Goal: Information Seeking & Learning: Learn about a topic

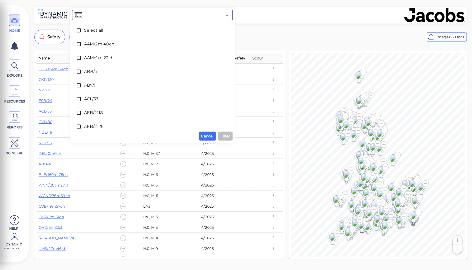
click at [114, 13] on input "text" at bounding box center [152, 14] width 139 height 7
type input "10c"
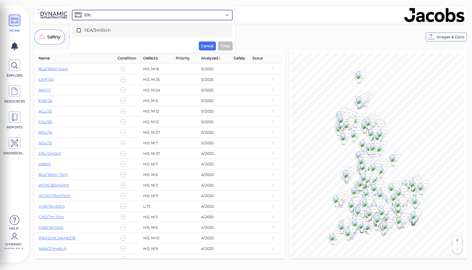
click at [94, 30] on span "YEA/3m10ch" at bounding box center [152, 30] width 136 height 6
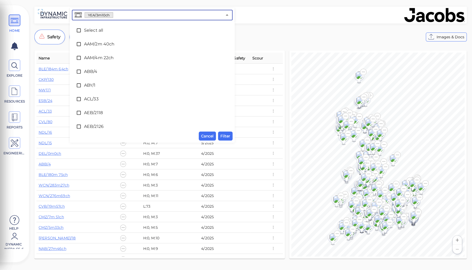
scroll to position [3396, 0]
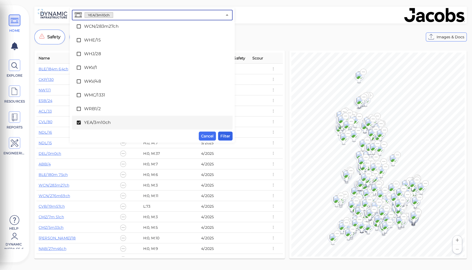
click at [226, 135] on span "Filter" at bounding box center [225, 136] width 10 height 6
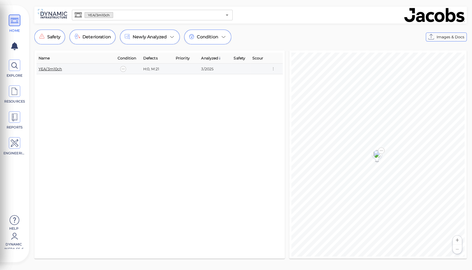
click at [52, 68] on link "YEA/3m10ch" at bounding box center [51, 69] width 24 height 5
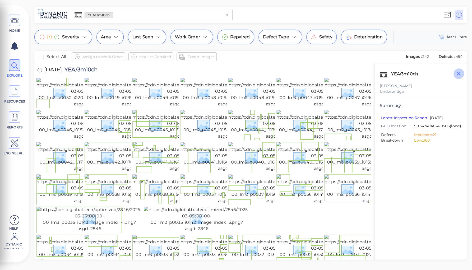
click at [457, 73] on icon "button" at bounding box center [458, 74] width 4 height 4
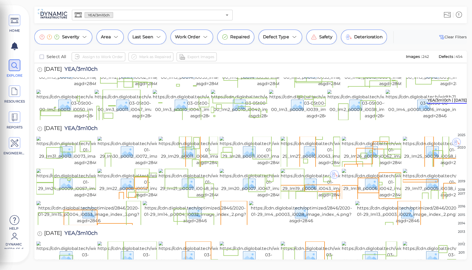
scroll to position [360, 0]
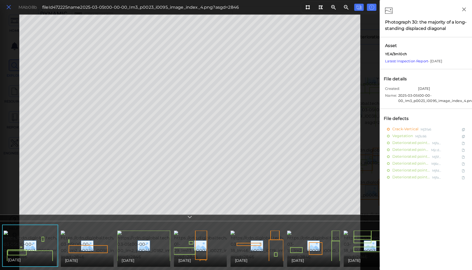
click at [11, 7] on icon at bounding box center [9, 7] width 6 height 7
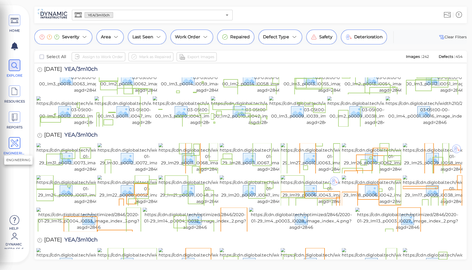
click at [16, 142] on icon at bounding box center [15, 143] width 8 height 12
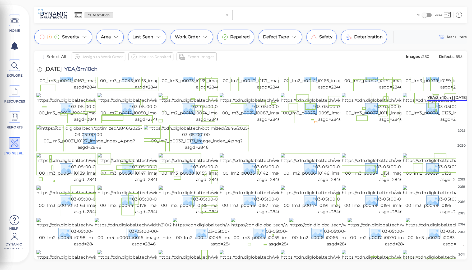
scroll to position [60, 0]
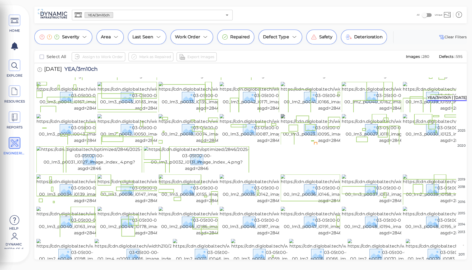
click at [320, 144] on img at bounding box center [329, 129] width 99 height 30
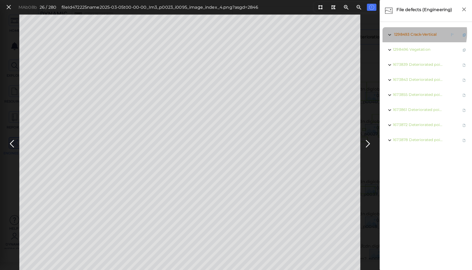
click at [413, 33] on span "Crack-Vertical" at bounding box center [423, 34] width 26 height 5
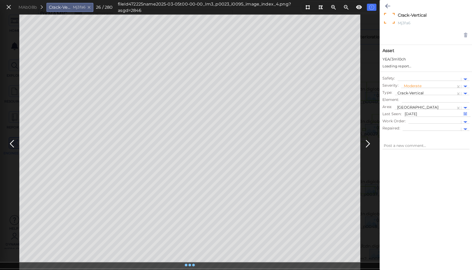
type textarea "x"
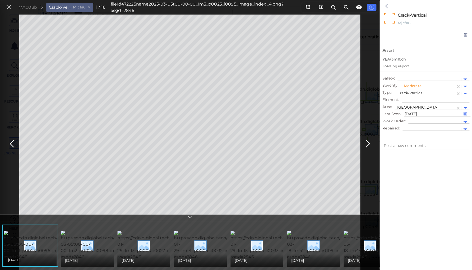
type textarea "x"
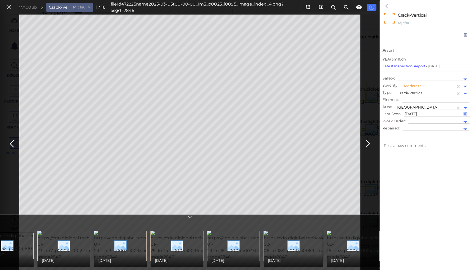
scroll to position [0, 536]
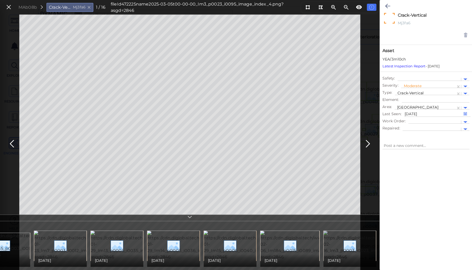
click at [344, 246] on img at bounding box center [372, 246] width 98 height 30
type textarea "x"
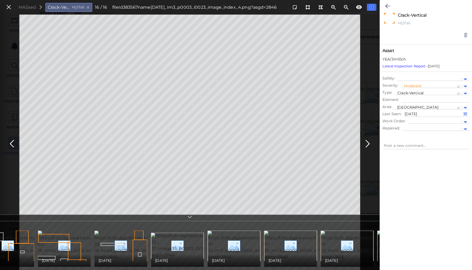
scroll to position [0, 344]
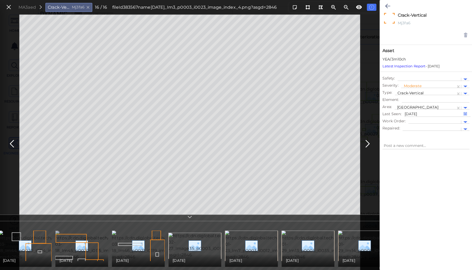
click at [67, 244] on img at bounding box center [104, 246] width 98 height 30
type textarea "x"
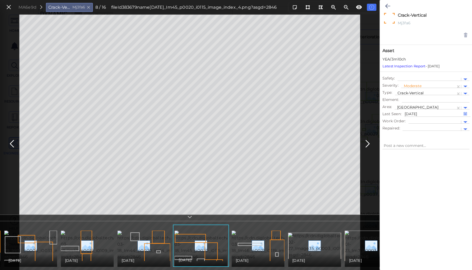
scroll to position [0, 218]
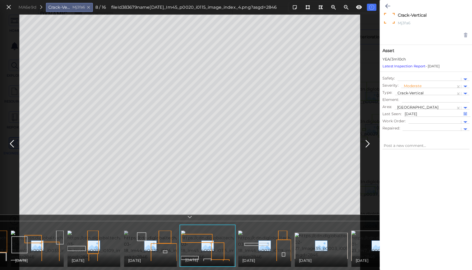
click at [142, 242] on img at bounding box center [173, 246] width 98 height 30
type textarea "x"
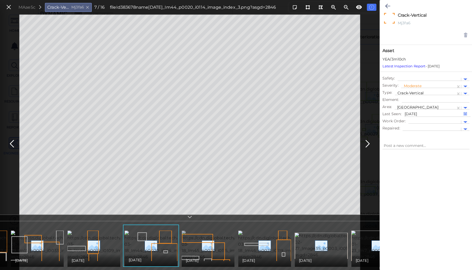
click at [212, 237] on img at bounding box center [230, 246] width 98 height 30
type textarea "x"
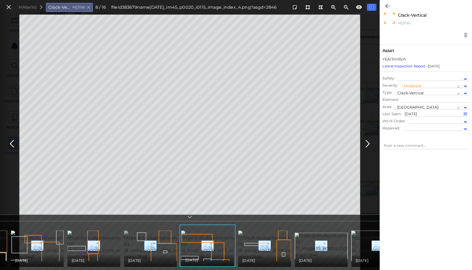
click at [161, 245] on img at bounding box center [173, 246] width 98 height 30
type textarea "x"
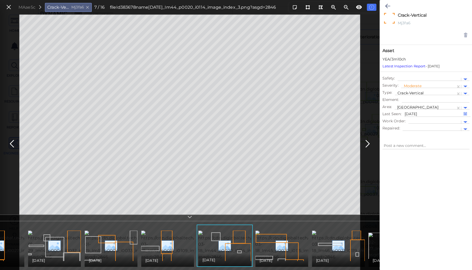
scroll to position [0, 115]
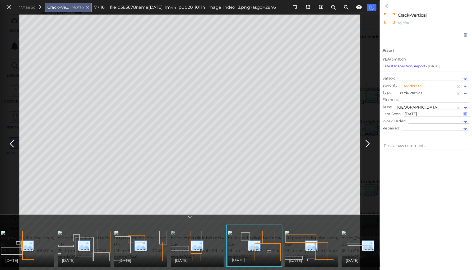
click at [197, 241] on img at bounding box center [220, 246] width 98 height 30
type textarea "x"
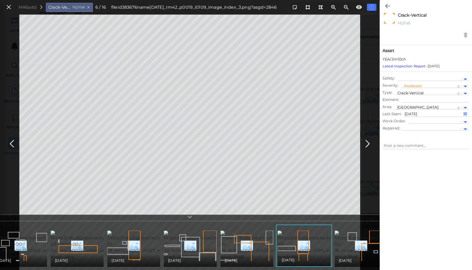
scroll to position [0, 0]
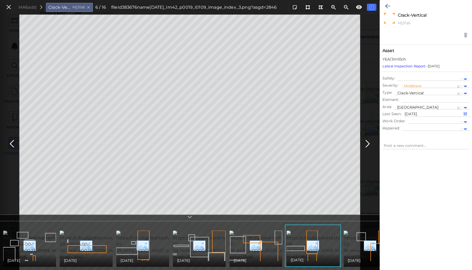
click at [39, 244] on img at bounding box center [52, 246] width 99 height 30
type textarea "x"
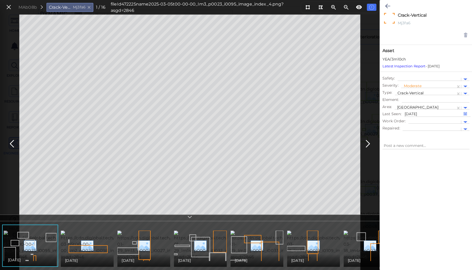
click at [41, 243] on img at bounding box center [53, 246] width 99 height 30
type textarea "x"
click at [89, 231] on img at bounding box center [110, 246] width 99 height 30
type textarea "x"
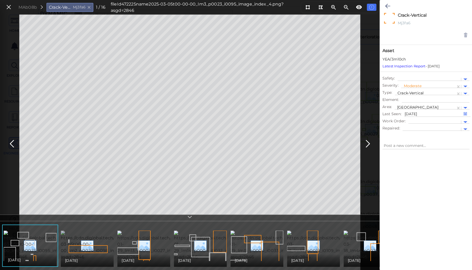
type textarea "x"
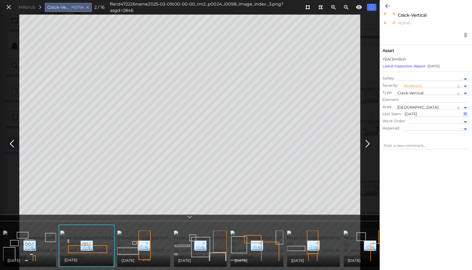
click at [35, 232] on img at bounding box center [52, 246] width 99 height 30
type textarea "x"
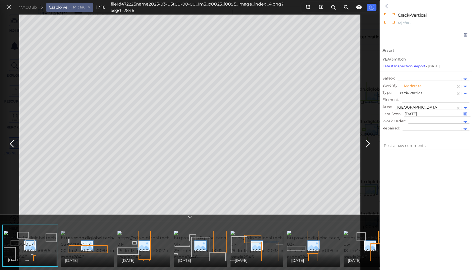
click at [73, 235] on img at bounding box center [110, 246] width 99 height 30
type textarea "x"
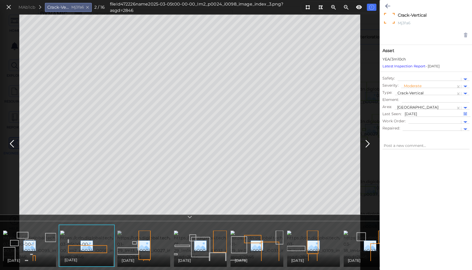
click at [133, 234] on img at bounding box center [166, 246] width 99 height 30
type textarea "x"
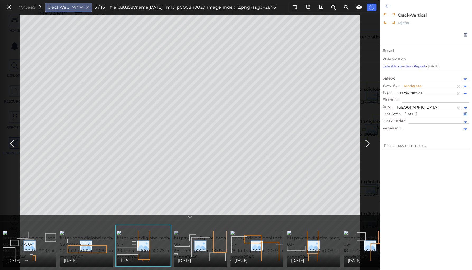
click at [198, 237] on img at bounding box center [223, 246] width 99 height 30
type textarea "x"
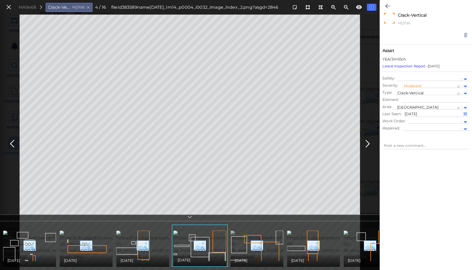
click at [249, 237] on img at bounding box center [279, 246] width 99 height 30
type textarea "x"
click at [7, 5] on icon at bounding box center [9, 7] width 6 height 7
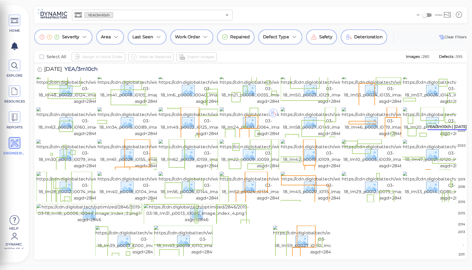
scroll to position [700, 0]
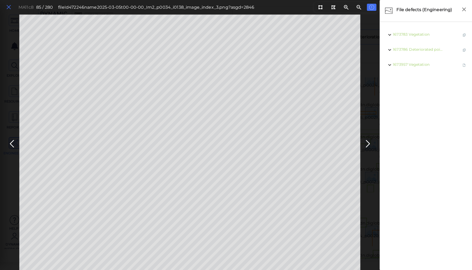
click at [8, 8] on icon at bounding box center [9, 7] width 6 height 7
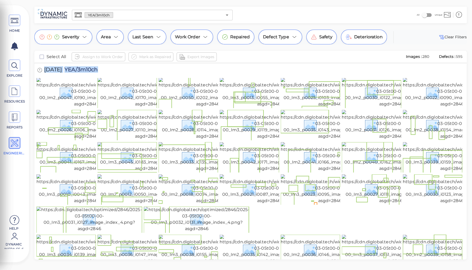
drag, startPoint x: 45, startPoint y: 68, endPoint x: 102, endPoint y: 66, distance: 57.9
click at [102, 66] on div "[DATE] YEA/3m10ch" at bounding box center [72, 70] width 73 height 15
copy div "[DATE] YEA/3m10ch"
click at [63, 104] on img at bounding box center [85, 93] width 99 height 30
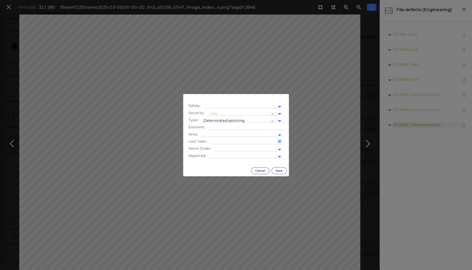
click at [246, 0] on body "This app is not optimized for mobile screens. Please access using a desktop or …" at bounding box center [236, 0] width 472 height 0
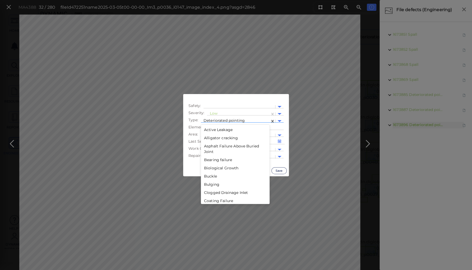
click at [215, 119] on div at bounding box center [235, 121] width 64 height 6
click at [212, 161] on div "Joint Loss" at bounding box center [235, 160] width 69 height 8
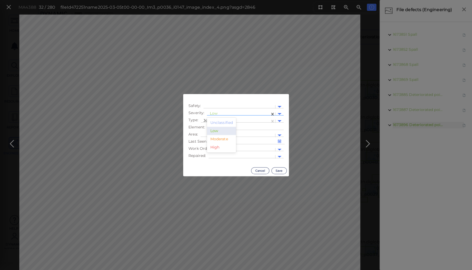
click at [211, 113] on div at bounding box center [238, 114] width 58 height 6
click at [220, 139] on div "Moderate" at bounding box center [221, 139] width 29 height 8
click at [279, 170] on button "Save" at bounding box center [278, 170] width 15 height 7
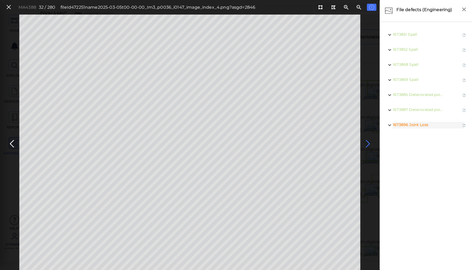
click at [366, 141] on icon at bounding box center [367, 144] width 8 height 10
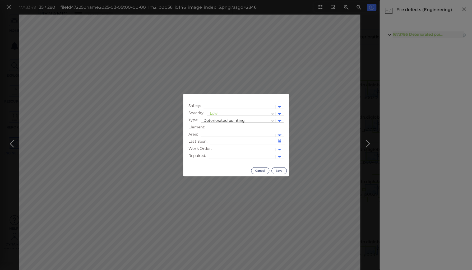
click at [194, 0] on body "This app is not optimized for mobile screens. Please access using a desktop or …" at bounding box center [236, 0] width 472 height 0
click at [211, 112] on div at bounding box center [238, 114] width 58 height 6
click at [221, 138] on div "Moderate" at bounding box center [221, 139] width 29 height 8
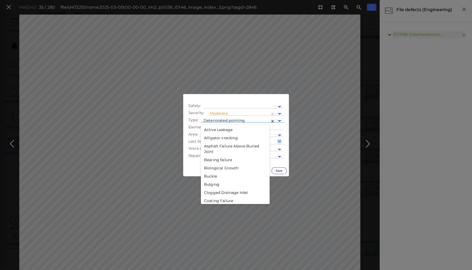
click at [230, 119] on div at bounding box center [235, 121] width 64 height 6
click at [214, 181] on div "Joint Loss" at bounding box center [235, 181] width 69 height 8
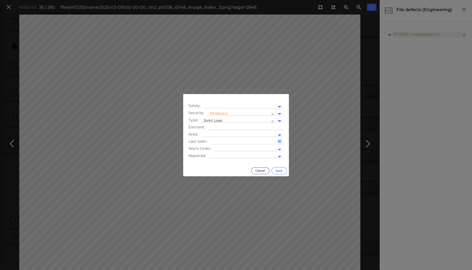
click at [281, 170] on button "Save" at bounding box center [278, 170] width 15 height 7
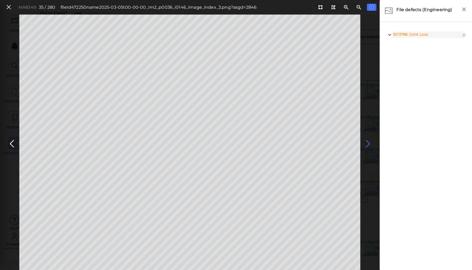
click at [363, 140] on icon at bounding box center [367, 144] width 8 height 10
click at [365, 141] on icon at bounding box center [367, 144] width 8 height 10
click at [366, 143] on icon at bounding box center [367, 144] width 8 height 10
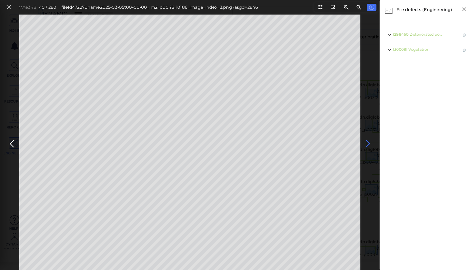
click at [366, 143] on icon at bounding box center [367, 144] width 8 height 10
click at [367, 142] on icon at bounding box center [367, 144] width 8 height 10
click at [365, 143] on icon at bounding box center [367, 144] width 8 height 10
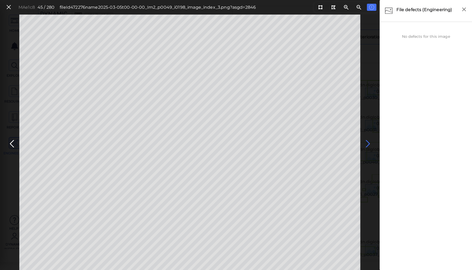
click at [368, 142] on icon at bounding box center [367, 144] width 8 height 10
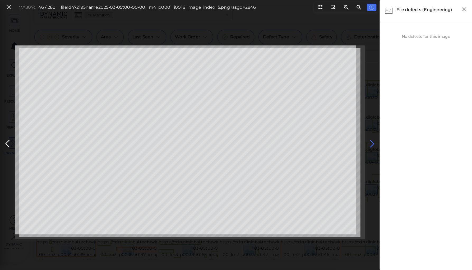
click at [371, 142] on icon at bounding box center [372, 144] width 8 height 10
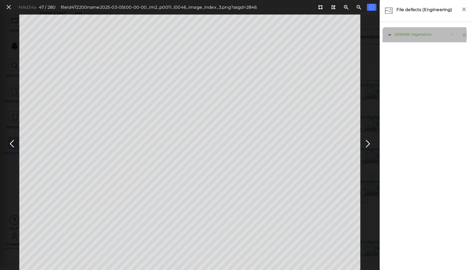
click at [416, 35] on span "Vegetation" at bounding box center [420, 34] width 21 height 5
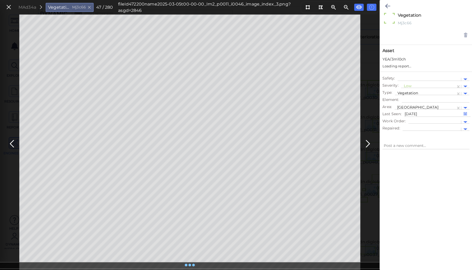
type textarea "x"
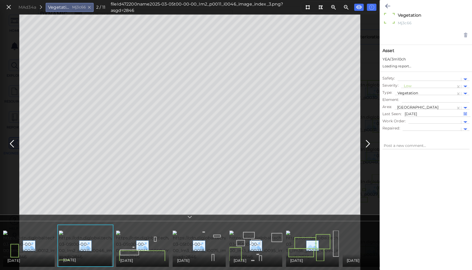
type textarea "x"
click at [387, 5] on icon at bounding box center [387, 6] width 5 height 6
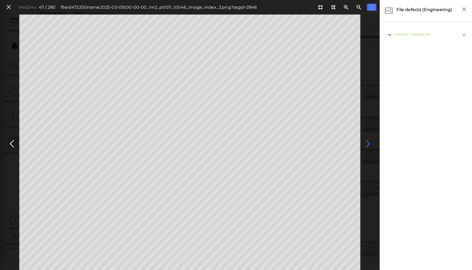
click at [367, 142] on icon at bounding box center [367, 144] width 8 height 10
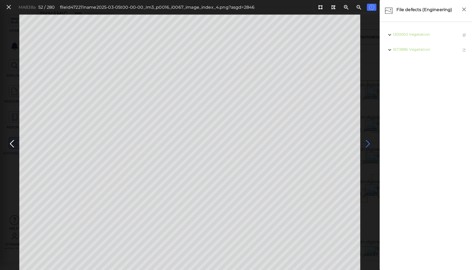
click at [367, 142] on icon at bounding box center [367, 144] width 8 height 10
click at [12, 140] on icon at bounding box center [12, 144] width 8 height 10
click at [366, 142] on icon at bounding box center [367, 144] width 8 height 10
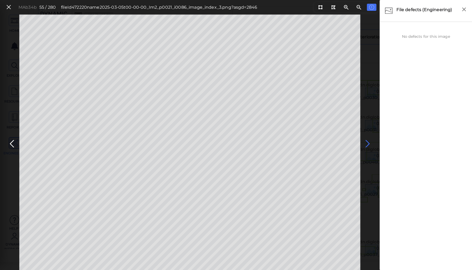
click at [366, 142] on icon at bounding box center [367, 144] width 8 height 10
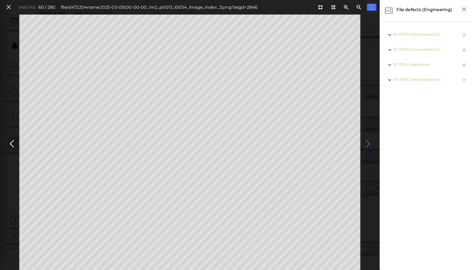
click at [366, 142] on icon at bounding box center [367, 144] width 8 height 10
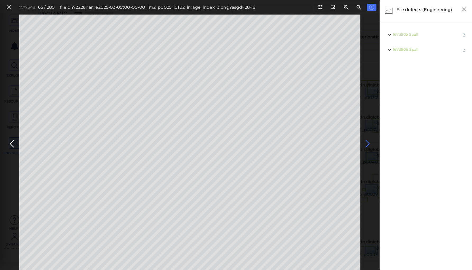
click at [366, 142] on icon at bounding box center [367, 144] width 8 height 10
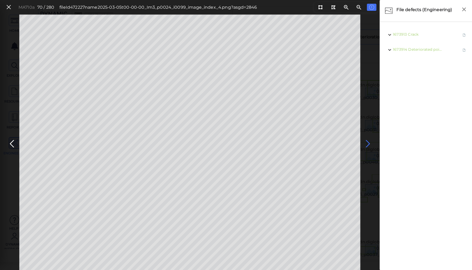
click at [366, 142] on icon at bounding box center [367, 144] width 8 height 10
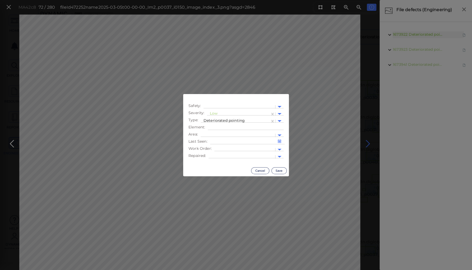
click at [213, 0] on body "This app is not optimized for mobile screens. Please access using a desktop or …" at bounding box center [236, 0] width 472 height 0
click at [212, 113] on div at bounding box center [238, 114] width 58 height 6
drag, startPoint x: 214, startPoint y: 138, endPoint x: 216, endPoint y: 130, distance: 8.8
click at [214, 137] on div "Moderate" at bounding box center [221, 139] width 29 height 8
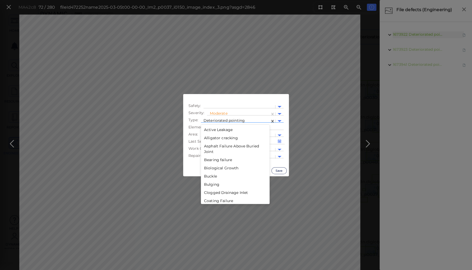
click at [216, 118] on span "Deteriorated pointing" at bounding box center [223, 120] width 41 height 5
click at [217, 139] on div "Joint Loss" at bounding box center [235, 139] width 69 height 8
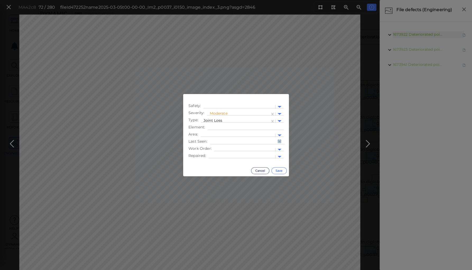
click at [275, 169] on button "Save" at bounding box center [278, 170] width 15 height 7
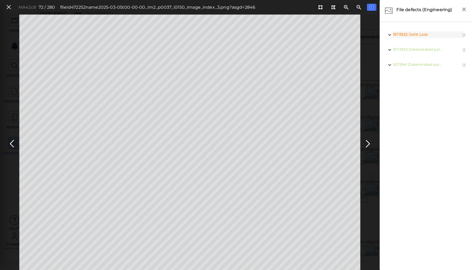
click at [362, 144] on button at bounding box center [368, 142] width 12 height 16
click at [365, 141] on icon at bounding box center [367, 144] width 8 height 10
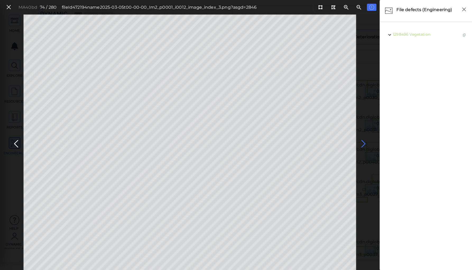
click at [361, 142] on icon at bounding box center [363, 144] width 8 height 10
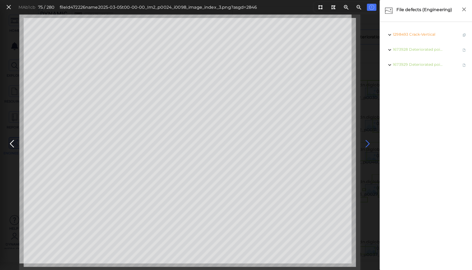
click at [362, 142] on button at bounding box center [368, 142] width 12 height 16
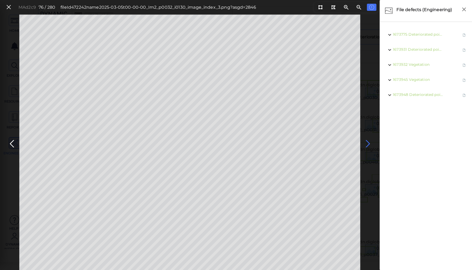
click at [366, 141] on icon at bounding box center [367, 144] width 8 height 10
click at [366, 142] on icon at bounding box center [367, 144] width 8 height 10
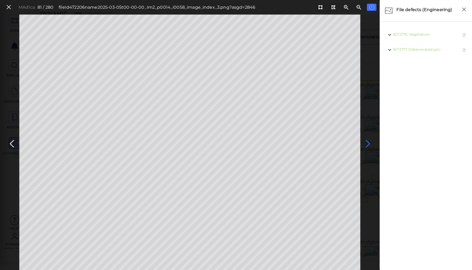
click at [366, 142] on icon at bounding box center [367, 144] width 8 height 10
click at [365, 142] on icon at bounding box center [367, 144] width 8 height 10
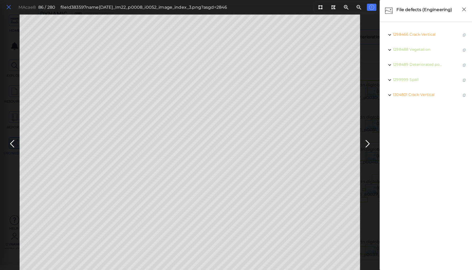
click at [7, 6] on icon at bounding box center [9, 7] width 6 height 7
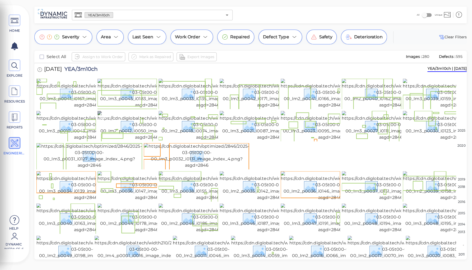
scroll to position [85, 0]
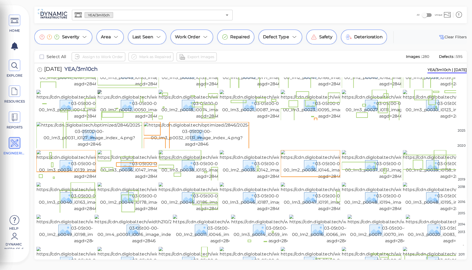
click at [134, 119] on img at bounding box center [146, 105] width 99 height 30
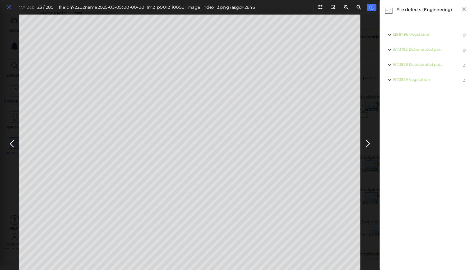
click at [7, 8] on icon at bounding box center [9, 7] width 6 height 7
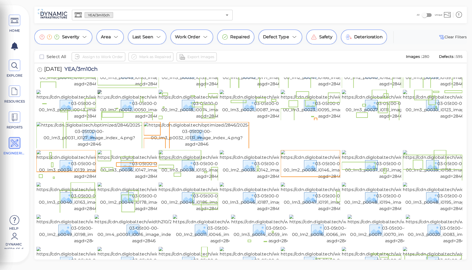
click at [119, 119] on img at bounding box center [146, 105] width 99 height 30
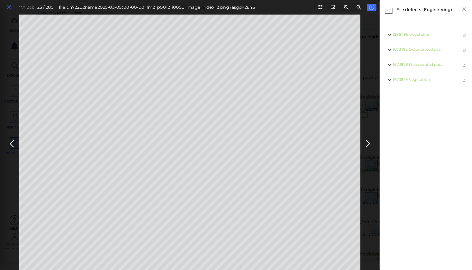
click at [8, 8] on icon at bounding box center [9, 7] width 6 height 7
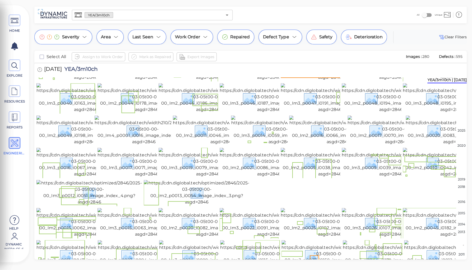
scroll to position [190, 0]
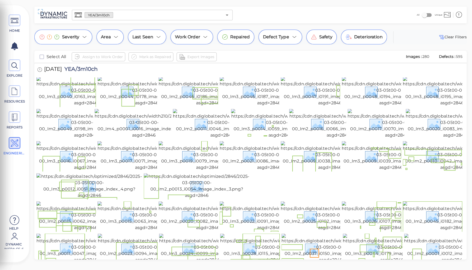
click at [212, 42] on img at bounding box center [197, 28] width 106 height 25
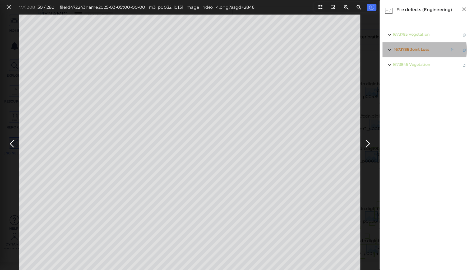
click at [416, 50] on span "Joint Loss" at bounding box center [419, 49] width 19 height 5
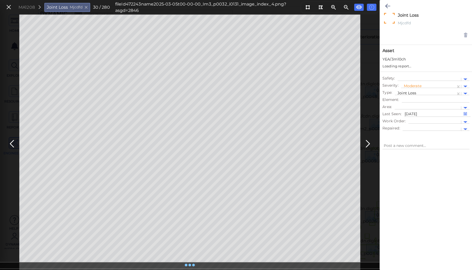
type textarea "x"
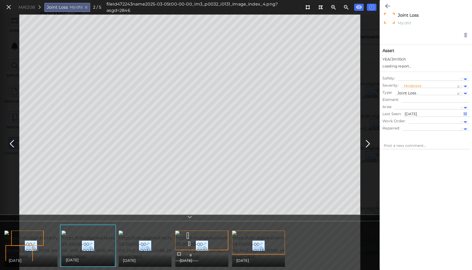
type textarea "x"
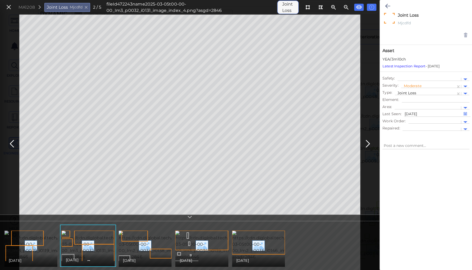
click at [38, 247] on img at bounding box center [53, 246] width 99 height 30
type textarea "x"
click at [249, 246] on img at bounding box center [281, 246] width 99 height 30
type textarea "x"
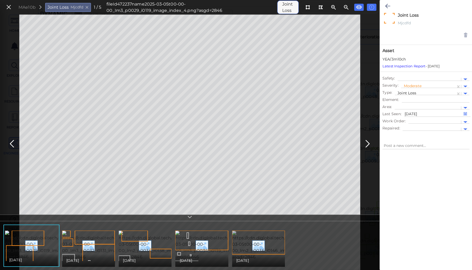
type textarea "x"
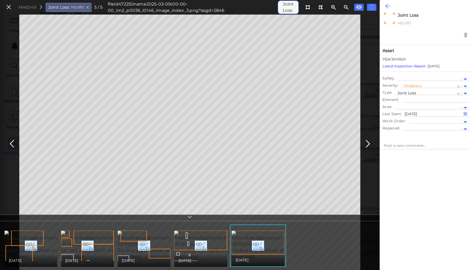
click at [387, 5] on icon at bounding box center [387, 6] width 5 height 6
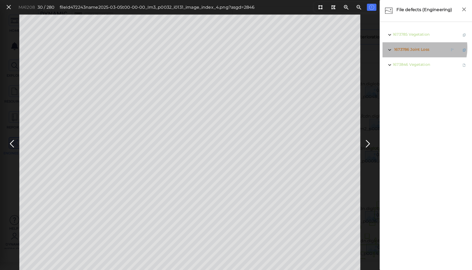
click at [416, 48] on span "Joint Loss" at bounding box center [419, 49] width 19 height 5
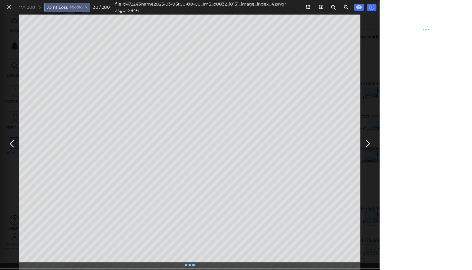
type textarea "x"
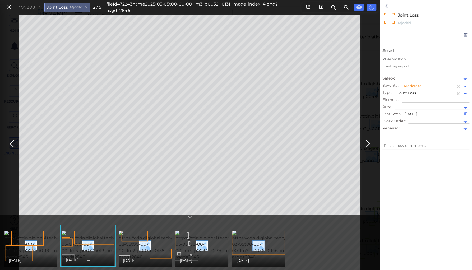
type textarea "x"
click at [409, 85] on div at bounding box center [427, 87] width 49 height 6
click at [406, 104] on div "Low" at bounding box center [415, 103] width 29 height 8
type textarea "x"
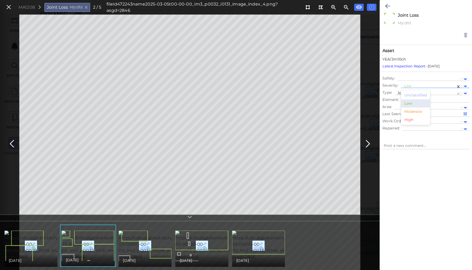
click at [417, 86] on div at bounding box center [427, 87] width 49 height 6
click at [413, 93] on div "Unclassified" at bounding box center [415, 95] width 29 height 8
type textarea "x"
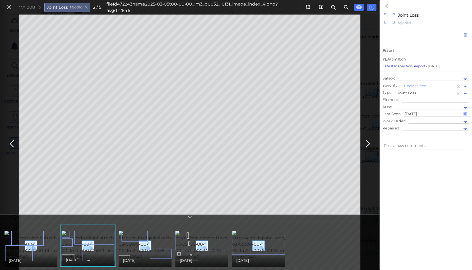
click at [464, 35] on icon at bounding box center [465, 34] width 4 height 5
type textarea "x"
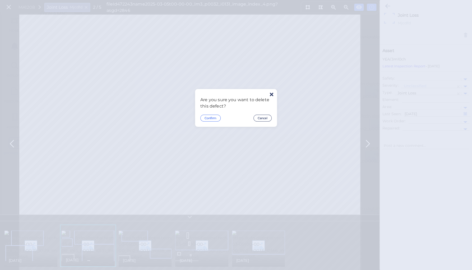
click at [211, 118] on button "Confirm" at bounding box center [210, 118] width 20 height 7
type textarea "x"
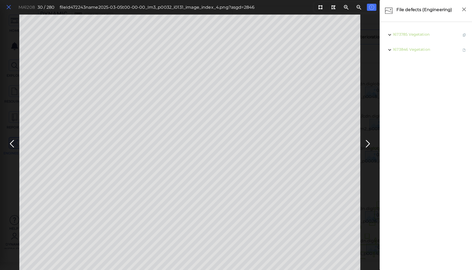
click at [9, 7] on icon at bounding box center [9, 7] width 6 height 7
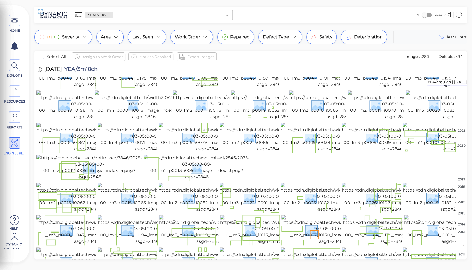
scroll to position [211, 0]
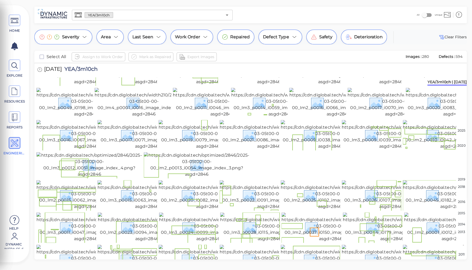
click at [297, 53] on img at bounding box center [329, 38] width 99 height 30
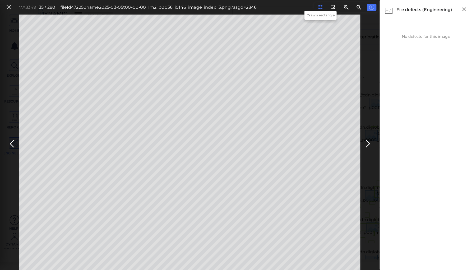
click at [320, 8] on icon at bounding box center [320, 7] width 4 height 4
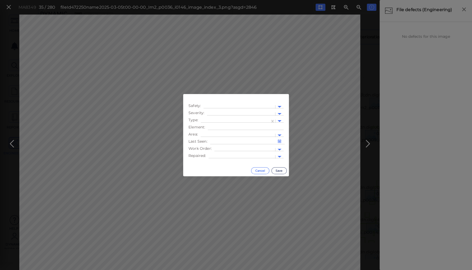
click at [255, 169] on button "Cancel" at bounding box center [260, 170] width 18 height 7
click at [217, 110] on div at bounding box center [241, 114] width 68 height 8
click at [218, 138] on div "Moderate" at bounding box center [221, 139] width 29 height 8
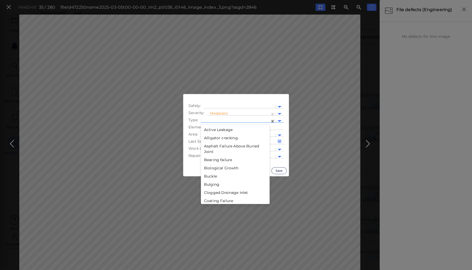
click at [220, 118] on div at bounding box center [235, 121] width 64 height 6
click at [207, 187] on div "Joint Loss" at bounding box center [235, 186] width 69 height 8
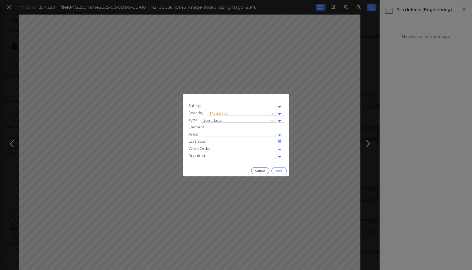
click at [278, 170] on button "Save" at bounding box center [278, 170] width 15 height 7
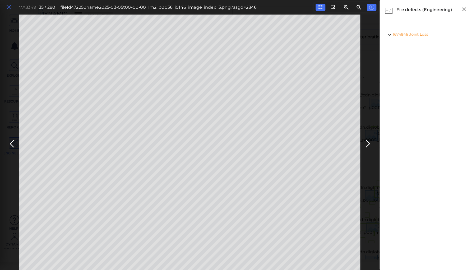
click at [8, 6] on icon at bounding box center [9, 7] width 6 height 7
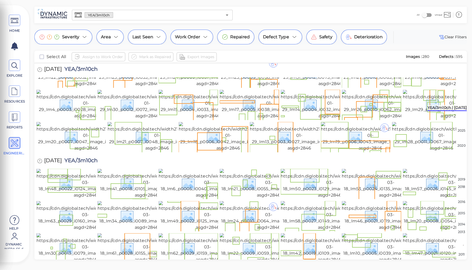
scroll to position [478, 0]
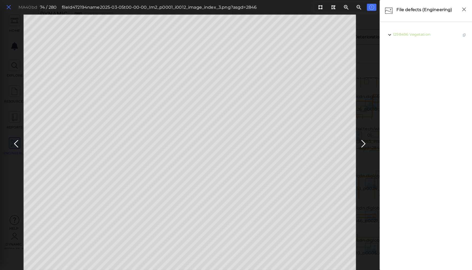
click at [9, 7] on icon at bounding box center [9, 7] width 6 height 7
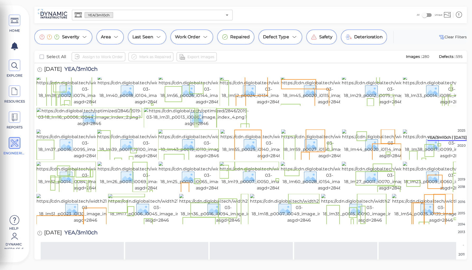
scroll to position [800, 0]
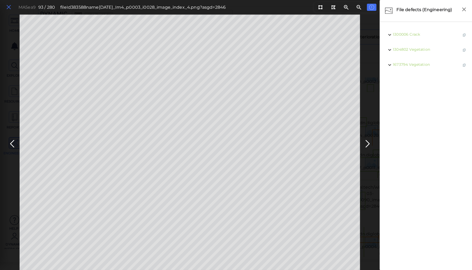
click at [7, 8] on icon at bounding box center [9, 7] width 6 height 7
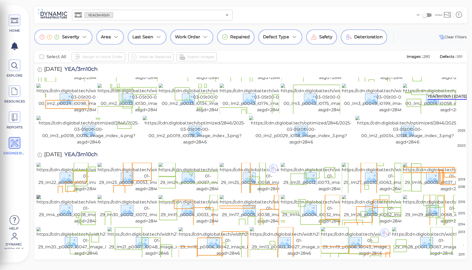
scroll to position [372, 0]
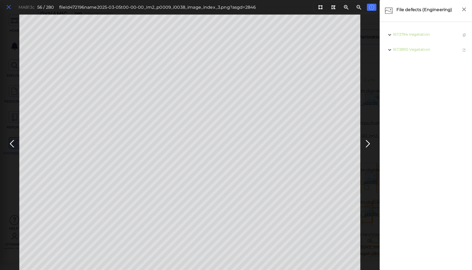
click at [8, 6] on icon at bounding box center [9, 7] width 6 height 7
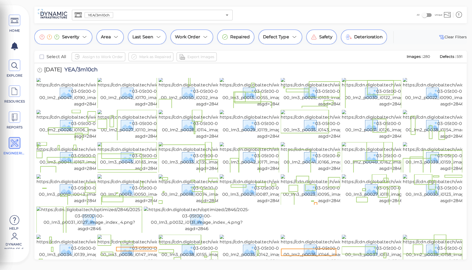
click at [112, 15] on span "YEA/3m10ch" at bounding box center [99, 15] width 28 height 5
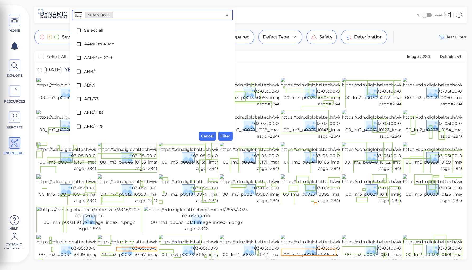
click at [115, 15] on input "text" at bounding box center [167, 14] width 109 height 7
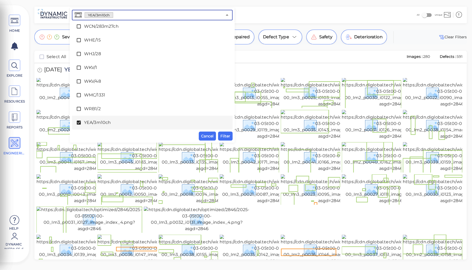
click at [78, 122] on icon at bounding box center [79, 123] width 4 height 4
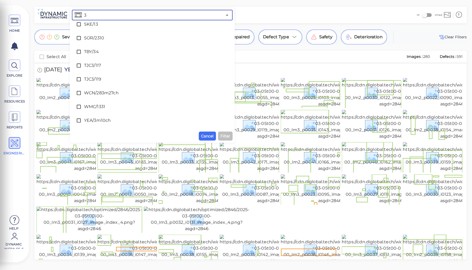
scroll to position [0, 0]
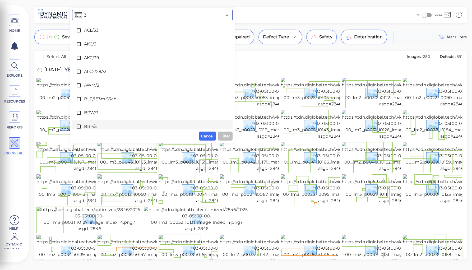
type input "34"
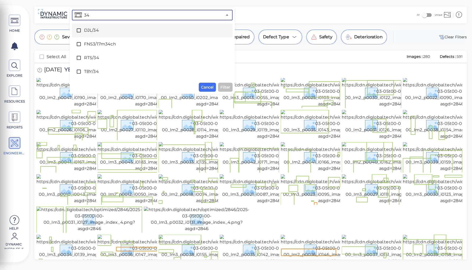
click at [88, 29] on span "DJL/34" at bounding box center [152, 30] width 136 height 6
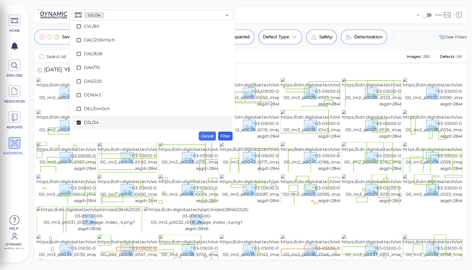
click at [222, 136] on span "Filter" at bounding box center [225, 136] width 10 height 6
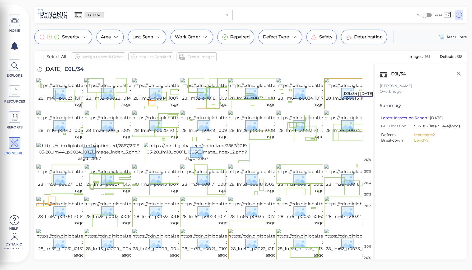
scroll to position [232, 0]
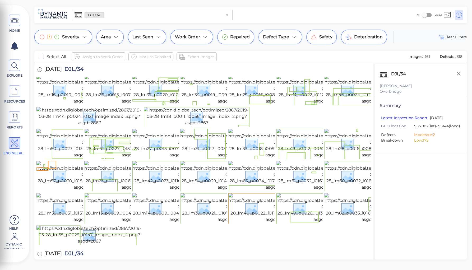
click at [161, 72] on img at bounding box center [180, 58] width 97 height 30
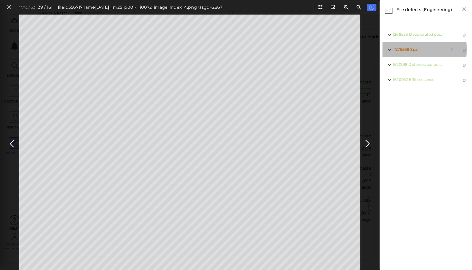
click at [412, 49] on span "Spall" at bounding box center [414, 49] width 9 height 5
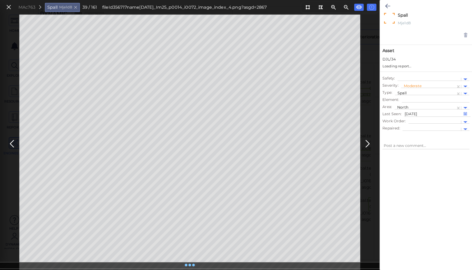
type textarea "x"
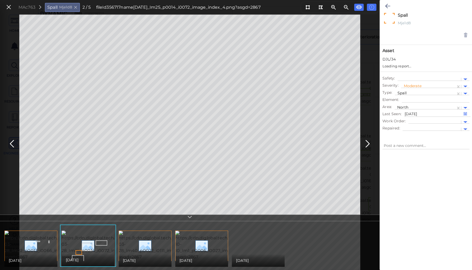
type textarea "x"
click at [10, 6] on icon at bounding box center [9, 7] width 6 height 7
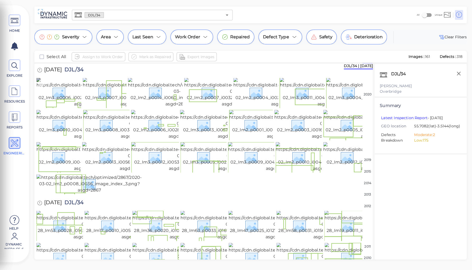
click at [63, 88] on img at bounding box center [85, 93] width 98 height 30
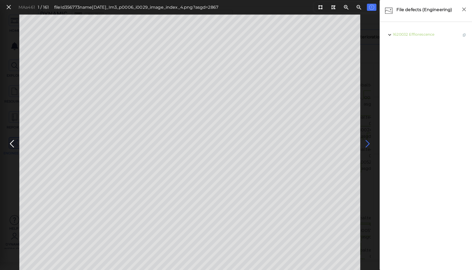
click at [366, 142] on icon at bounding box center [367, 144] width 8 height 10
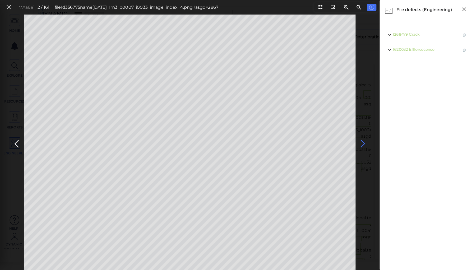
click at [359, 142] on icon at bounding box center [362, 144] width 8 height 10
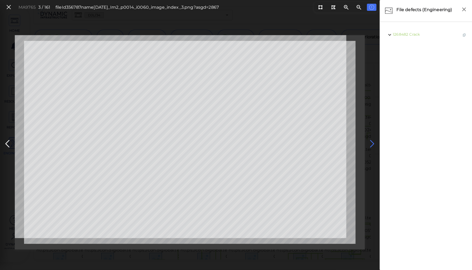
click at [371, 141] on icon at bounding box center [372, 144] width 8 height 10
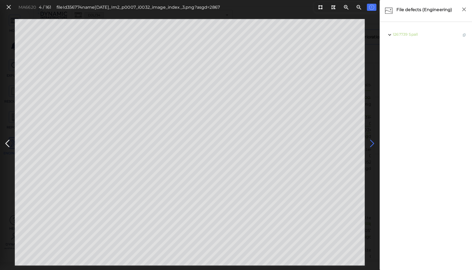
click at [370, 141] on icon at bounding box center [372, 143] width 8 height 10
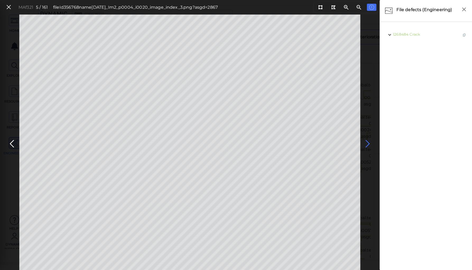
click at [365, 144] on icon at bounding box center [367, 144] width 8 height 10
click at [364, 144] on icon at bounding box center [367, 144] width 8 height 10
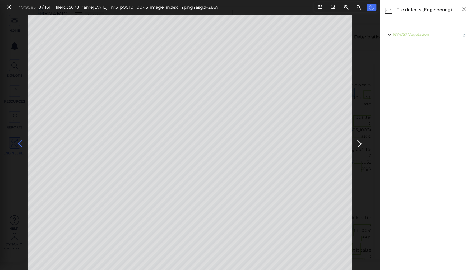
click at [21, 144] on icon at bounding box center [20, 144] width 8 height 10
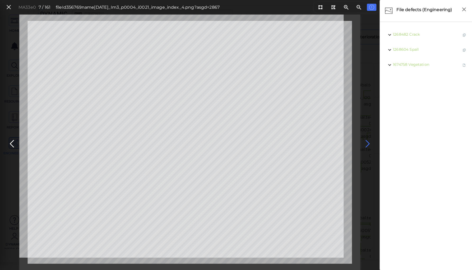
click at [368, 141] on icon at bounding box center [367, 144] width 8 height 10
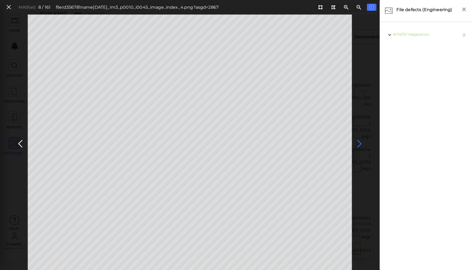
click at [357, 143] on icon at bounding box center [359, 144] width 8 height 10
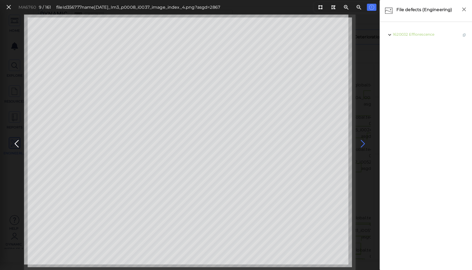
click at [357, 143] on button at bounding box center [363, 142] width 12 height 16
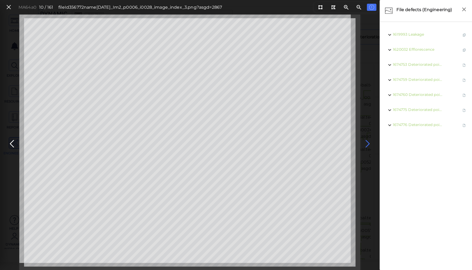
click at [365, 142] on icon at bounding box center [367, 144] width 8 height 10
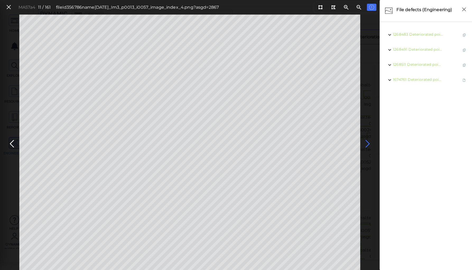
click at [366, 142] on icon at bounding box center [367, 144] width 8 height 10
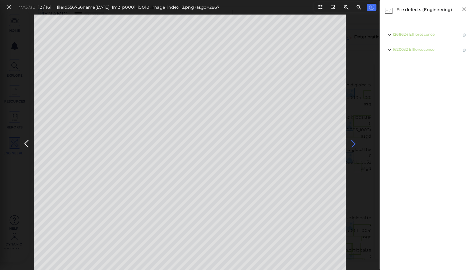
click at [352, 141] on icon at bounding box center [353, 144] width 8 height 10
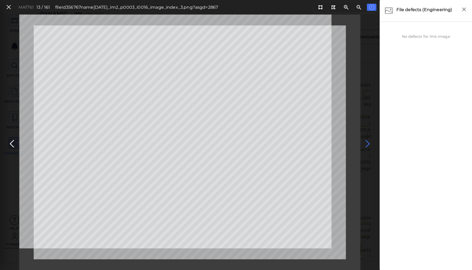
click at [366, 143] on icon at bounding box center [367, 144] width 8 height 10
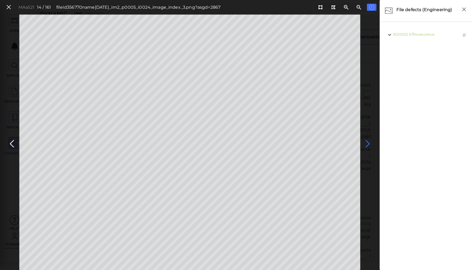
click at [366, 141] on icon at bounding box center [367, 144] width 8 height 10
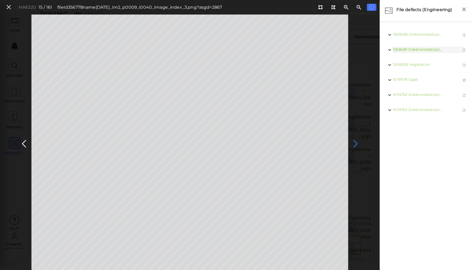
click at [355, 144] on icon at bounding box center [355, 144] width 8 height 10
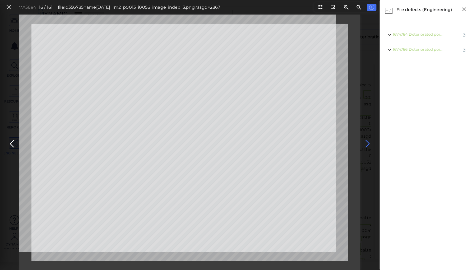
click at [355, 144] on div at bounding box center [189, 142] width 341 height 255
click at [366, 144] on icon at bounding box center [367, 144] width 8 height 10
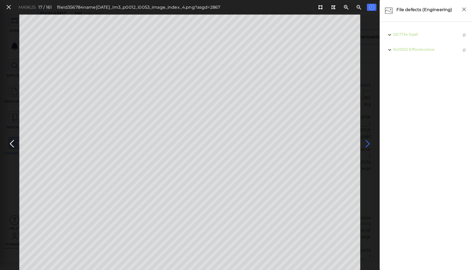
click at [367, 142] on icon at bounding box center [367, 144] width 8 height 10
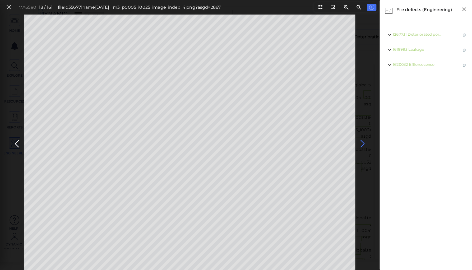
click at [361, 142] on icon at bounding box center [362, 144] width 8 height 10
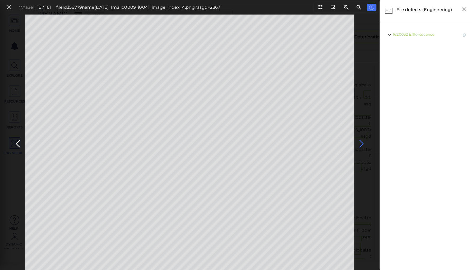
click at [361, 142] on icon at bounding box center [361, 144] width 8 height 10
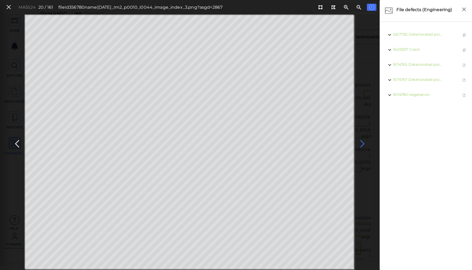
click at [361, 142] on icon at bounding box center [362, 144] width 8 height 10
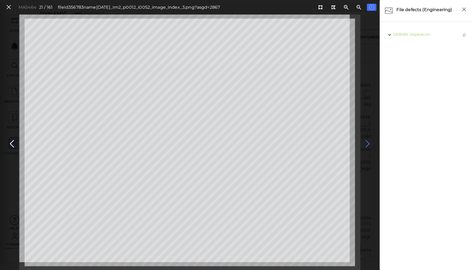
click at [365, 141] on icon at bounding box center [367, 144] width 8 height 10
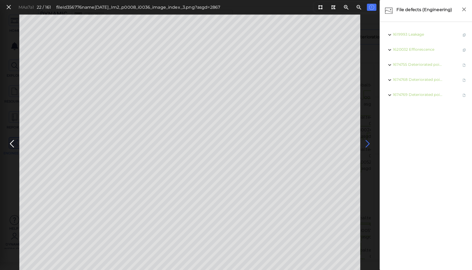
click at [366, 142] on icon at bounding box center [367, 144] width 8 height 10
click at [9, 6] on icon at bounding box center [9, 7] width 6 height 7
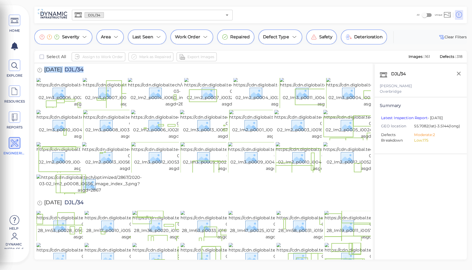
drag, startPoint x: 44, startPoint y: 69, endPoint x: 89, endPoint y: 67, distance: 44.9
click at [89, 67] on div "[DATE] DJL/34" at bounding box center [65, 70] width 58 height 15
copy div "[DATE] DJL/34"
click at [113, 15] on input "text" at bounding box center [163, 14] width 118 height 7
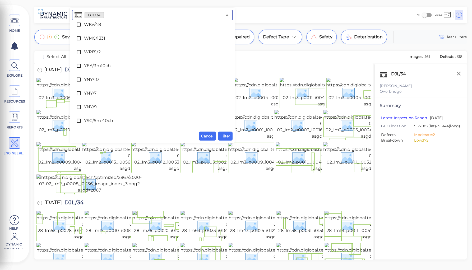
scroll to position [3453, 0]
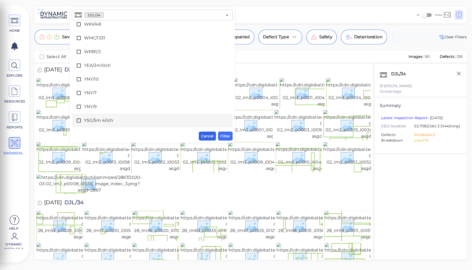
click at [207, 135] on span "Cancel" at bounding box center [207, 136] width 12 height 6
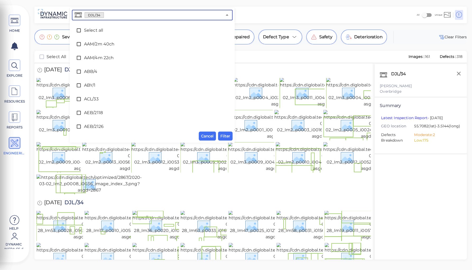
click at [131, 16] on input "text" at bounding box center [163, 14] width 118 height 7
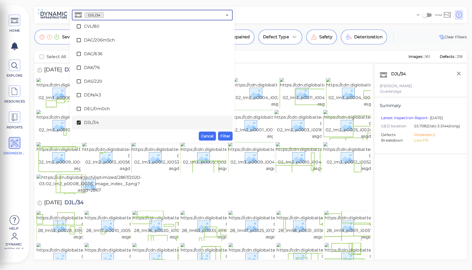
click at [78, 122] on icon at bounding box center [79, 123] width 4 height 4
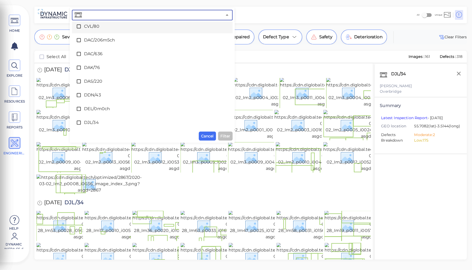
click at [89, 16] on input "text" at bounding box center [152, 14] width 139 height 7
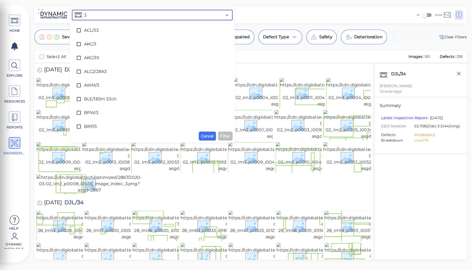
type input "33"
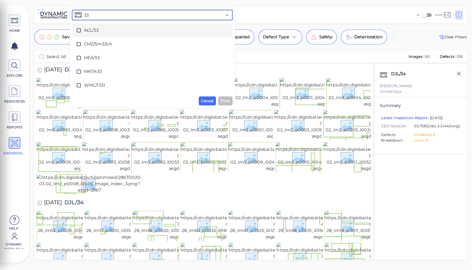
click at [88, 31] on span "ACL/33" at bounding box center [152, 30] width 136 height 6
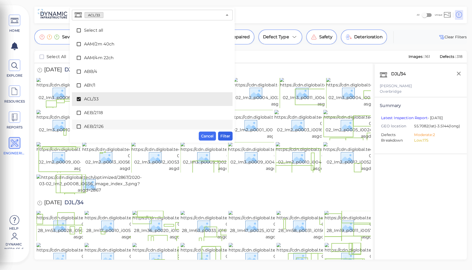
click at [223, 134] on span "Filter" at bounding box center [225, 136] width 10 height 6
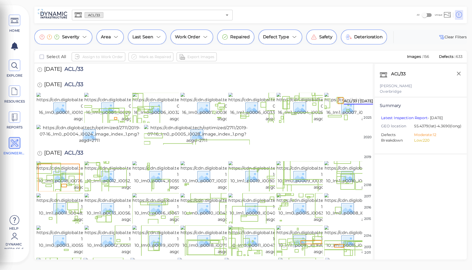
scroll to position [296, 0]
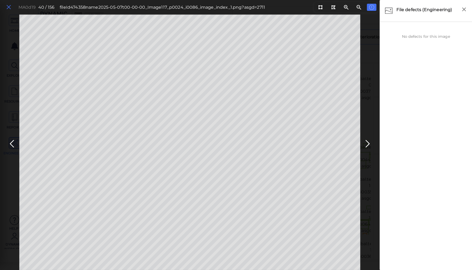
click at [7, 6] on icon at bounding box center [9, 7] width 6 height 7
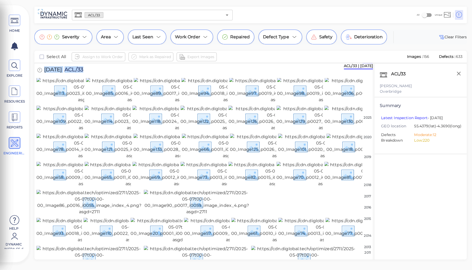
drag, startPoint x: 45, startPoint y: 69, endPoint x: 115, endPoint y: 69, distance: 70.5
click at [115, 69] on div "[DATE] ACL/33" at bounding box center [203, 70] width 334 height 15
copy div "[DATE] ACL/33"
click at [96, 4] on div "HOME 1 EXPLORE RESOURCES REPORTS ENGINEERING Help Dynamic Infra CS-6 [PERSON_NA…" at bounding box center [236, 135] width 472 height 270
click at [56, 97] on img at bounding box center [88, 90] width 104 height 25
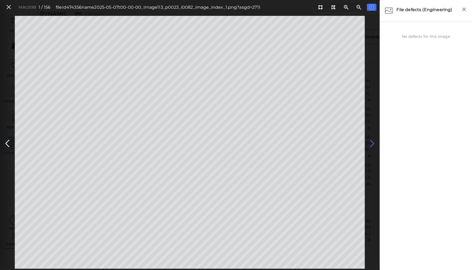
click at [372, 142] on icon at bounding box center [372, 143] width 8 height 10
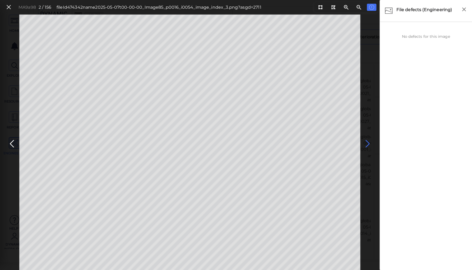
click at [372, 142] on button at bounding box center [368, 142] width 12 height 16
click at [365, 141] on icon at bounding box center [367, 144] width 8 height 10
click at [11, 6] on icon at bounding box center [9, 7] width 6 height 7
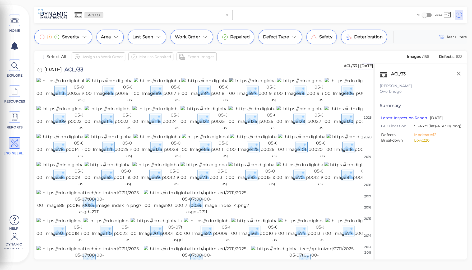
click at [250, 99] on img at bounding box center [281, 90] width 104 height 25
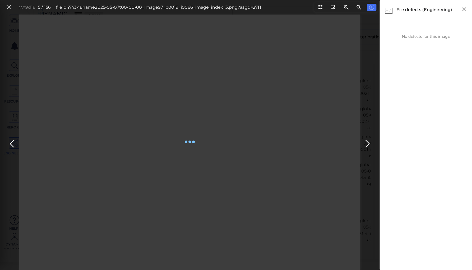
scroll to position [0, 8]
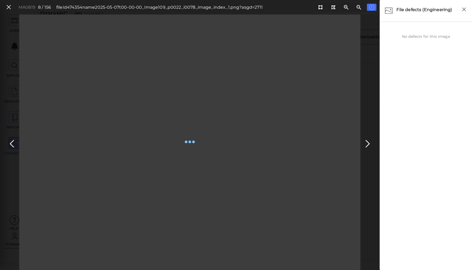
scroll to position [0, 34]
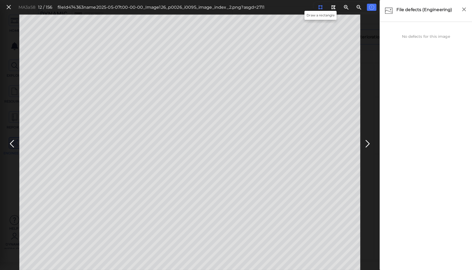
drag, startPoint x: 319, startPoint y: 8, endPoint x: 311, endPoint y: 10, distance: 8.5
click at [319, 8] on icon at bounding box center [320, 7] width 4 height 4
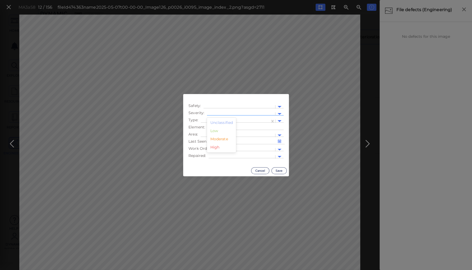
click at [227, 112] on div at bounding box center [240, 114] width 63 height 6
drag, startPoint x: 222, startPoint y: 139, endPoint x: 222, endPoint y: 127, distance: 12.1
click at [222, 138] on div "Moderate" at bounding box center [221, 139] width 29 height 8
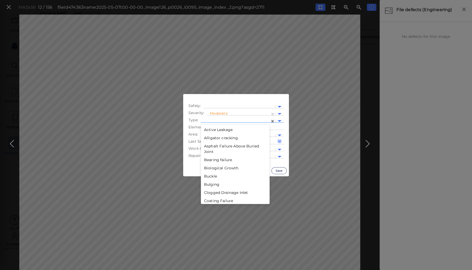
click at [222, 119] on div at bounding box center [235, 121] width 64 height 6
click at [212, 154] on div "Distortion" at bounding box center [235, 154] width 69 height 8
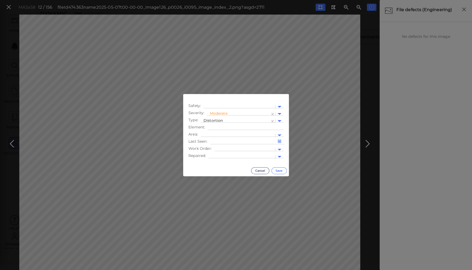
click at [279, 170] on button "Save" at bounding box center [278, 170] width 15 height 7
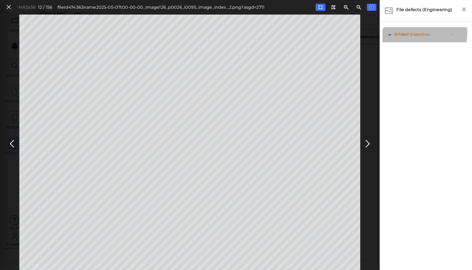
click at [418, 33] on span "Distortion" at bounding box center [420, 34] width 20 height 5
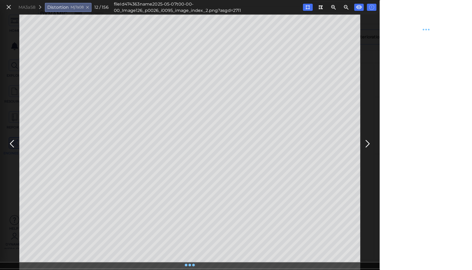
type textarea "x"
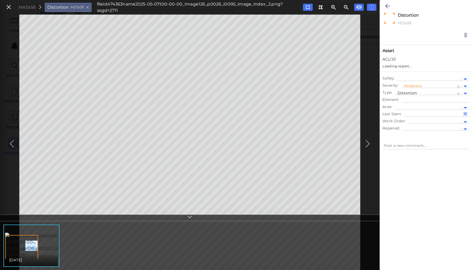
type textarea "x"
click at [416, 77] on div at bounding box center [429, 80] width 58 height 6
click at [412, 88] on div "Safety Issue" at bounding box center [414, 88] width 34 height 8
type textarea "x"
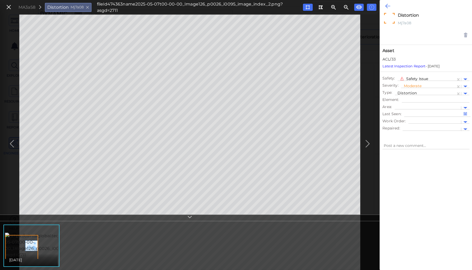
click at [387, 5] on icon at bounding box center [387, 6] width 5 height 6
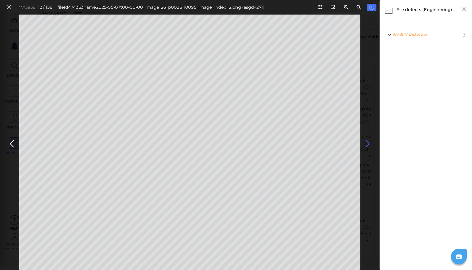
click at [368, 142] on icon at bounding box center [367, 144] width 8 height 10
drag, startPoint x: 320, startPoint y: 7, endPoint x: 317, endPoint y: 14, distance: 7.4
click at [318, 12] on div at bounding box center [346, 7] width 64 height 10
click at [321, 7] on icon at bounding box center [320, 7] width 4 height 4
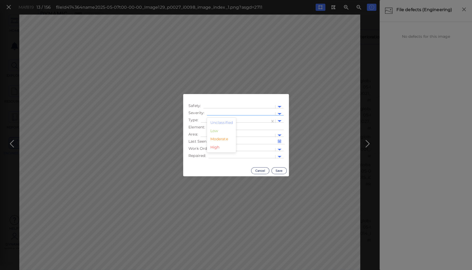
click at [217, 112] on div at bounding box center [240, 114] width 63 height 6
click at [215, 139] on div "Moderate" at bounding box center [221, 139] width 29 height 8
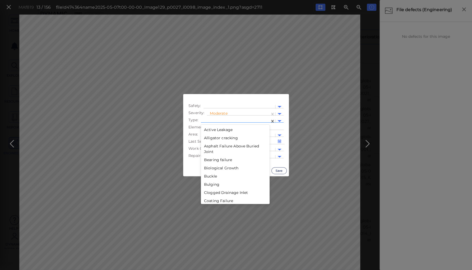
click at [214, 119] on div at bounding box center [235, 121] width 64 height 6
click at [218, 173] on div "Displacement" at bounding box center [235, 172] width 69 height 8
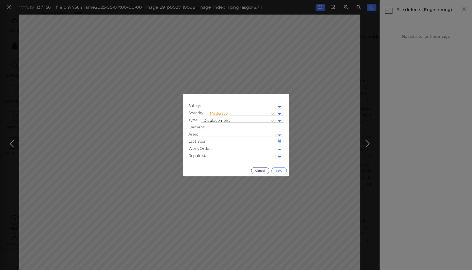
click at [279, 170] on button "Save" at bounding box center [278, 170] width 15 height 7
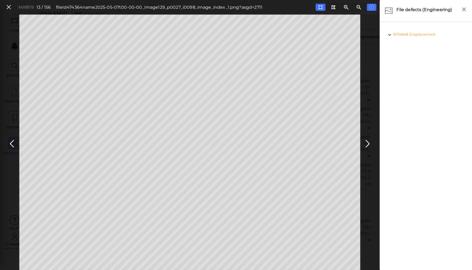
click at [416, 34] on span "Displacement" at bounding box center [422, 34] width 26 height 5
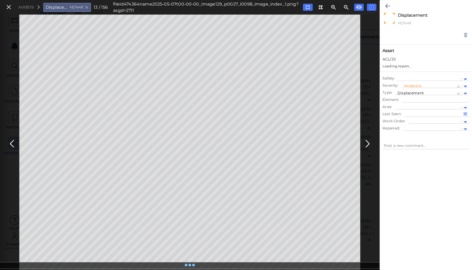
type textarea "x"
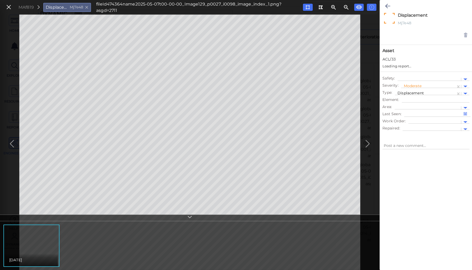
type textarea "x"
click at [411, 77] on div at bounding box center [429, 80] width 58 height 6
click at [409, 87] on div "Safety Issue" at bounding box center [414, 88] width 34 height 8
type textarea "x"
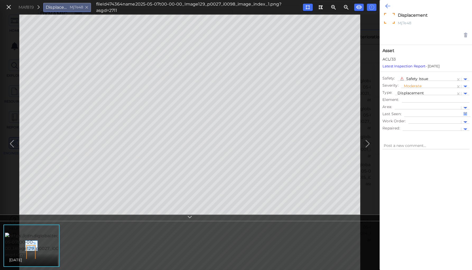
click at [386, 4] on icon at bounding box center [387, 6] width 5 height 6
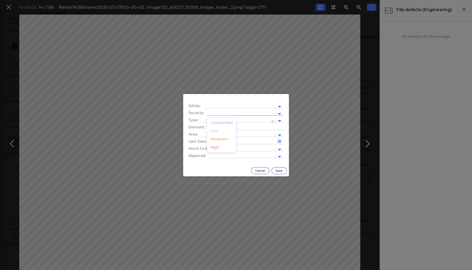
click at [222, 111] on div at bounding box center [241, 114] width 68 height 8
click at [214, 130] on div "Low" at bounding box center [221, 131] width 29 height 8
click at [218, 118] on div at bounding box center [235, 121] width 69 height 8
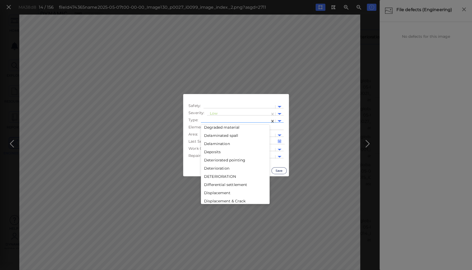
scroll to position [275, 0]
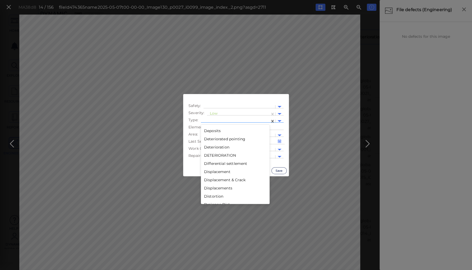
click at [214, 171] on div "Displacement" at bounding box center [235, 172] width 69 height 8
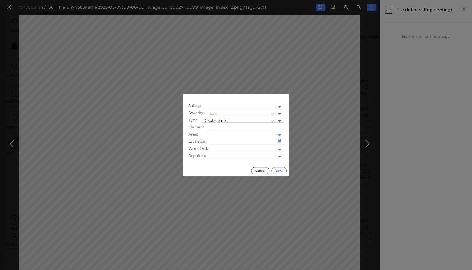
click at [280, 171] on button "Save" at bounding box center [278, 170] width 15 height 7
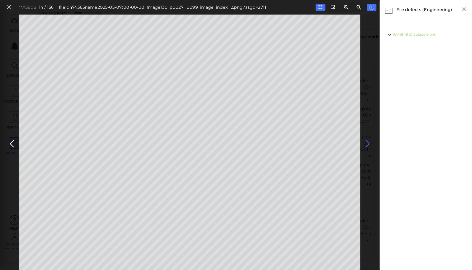
click at [367, 142] on icon at bounding box center [367, 144] width 8 height 10
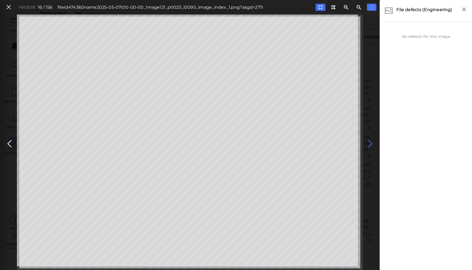
click at [367, 142] on icon at bounding box center [370, 144] width 8 height 10
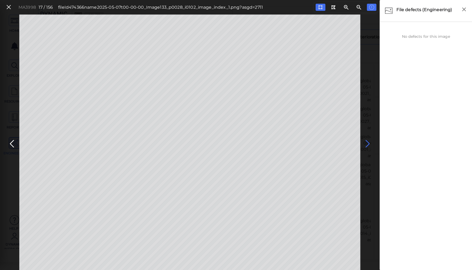
click at [367, 142] on icon at bounding box center [367, 144] width 8 height 10
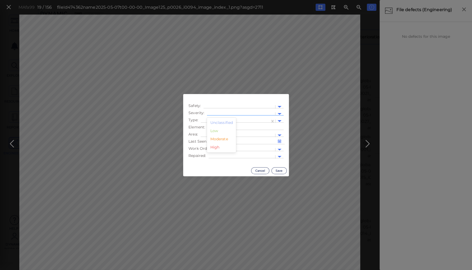
click at [231, 114] on div at bounding box center [240, 114] width 63 height 6
click at [217, 139] on div "Moderate" at bounding box center [221, 139] width 29 height 8
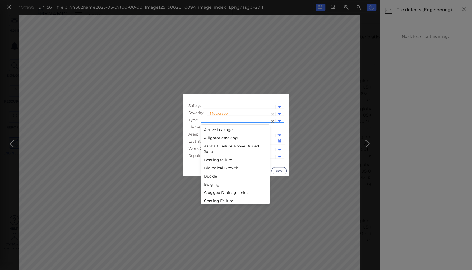
click at [224, 119] on div at bounding box center [235, 121] width 64 height 6
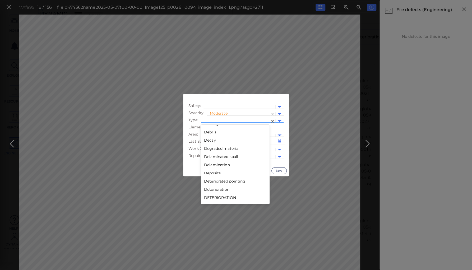
scroll to position [254, 0]
click at [215, 168] on div "Deterioration" at bounding box center [235, 168] width 69 height 8
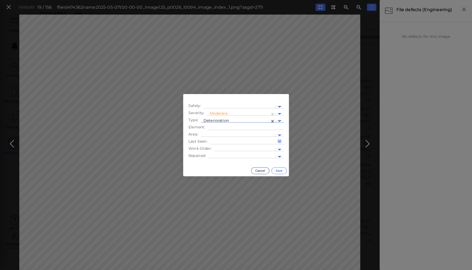
click at [278, 169] on button "Save" at bounding box center [278, 170] width 15 height 7
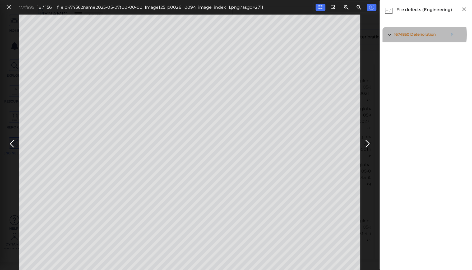
click at [416, 35] on span "Deterioration" at bounding box center [422, 34] width 25 height 5
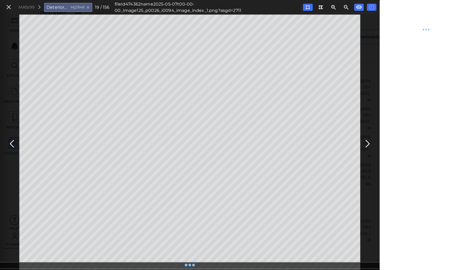
type textarea "x"
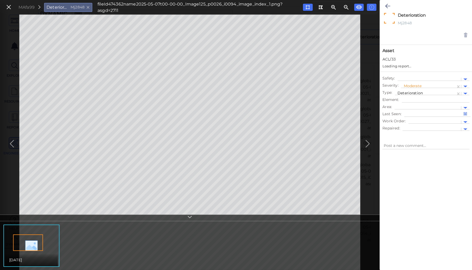
type textarea "x"
click at [411, 77] on div at bounding box center [429, 80] width 58 height 6
click at [412, 87] on div "Safety Issue" at bounding box center [414, 88] width 34 height 8
type textarea "x"
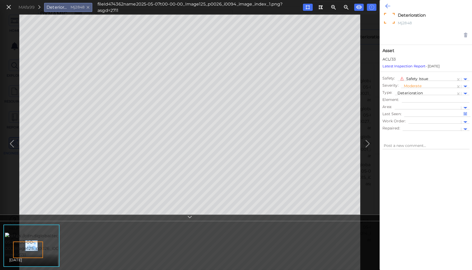
click at [388, 4] on icon at bounding box center [387, 6] width 5 height 6
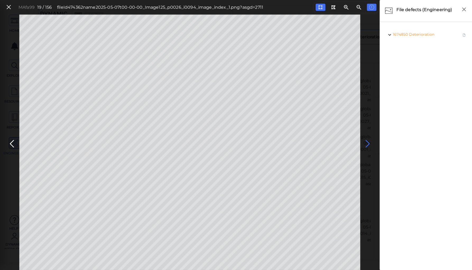
click at [364, 144] on icon at bounding box center [367, 144] width 8 height 10
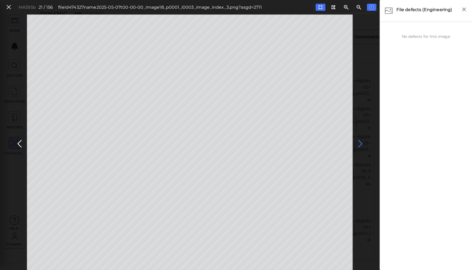
click at [358, 140] on icon at bounding box center [360, 144] width 8 height 10
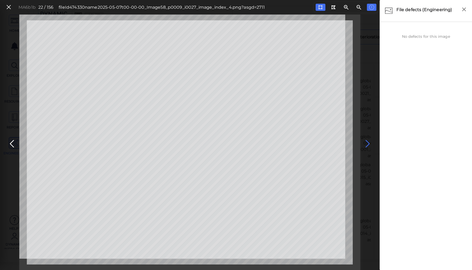
click at [367, 142] on icon at bounding box center [367, 144] width 8 height 10
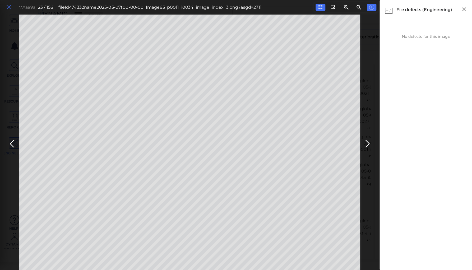
click at [8, 5] on icon at bounding box center [9, 7] width 6 height 7
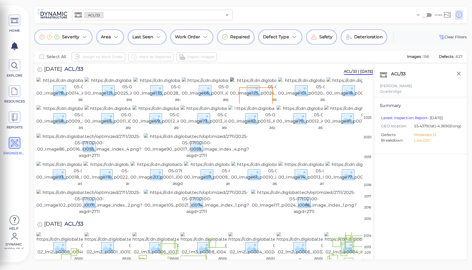
scroll to position [63, 0]
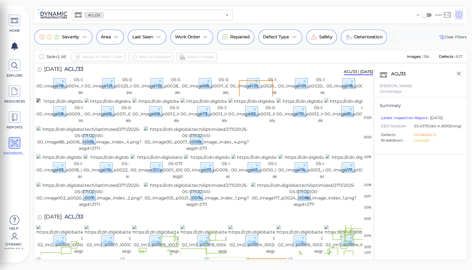
click at [67, 124] on img at bounding box center [88, 110] width 105 height 25
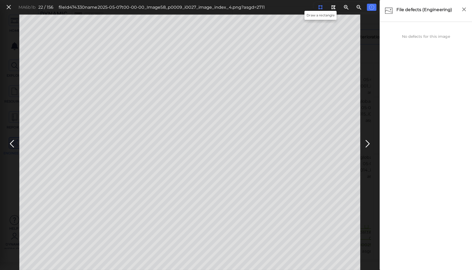
click at [320, 6] on icon at bounding box center [320, 7] width 4 height 4
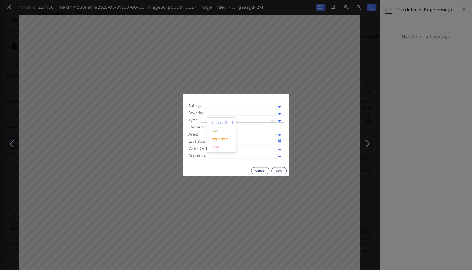
drag, startPoint x: 240, startPoint y: 113, endPoint x: 232, endPoint y: 119, distance: 9.5
click at [239, 113] on div at bounding box center [240, 114] width 63 height 6
click at [219, 138] on div "Moderate" at bounding box center [221, 139] width 29 height 8
click at [215, 118] on div at bounding box center [235, 121] width 69 height 8
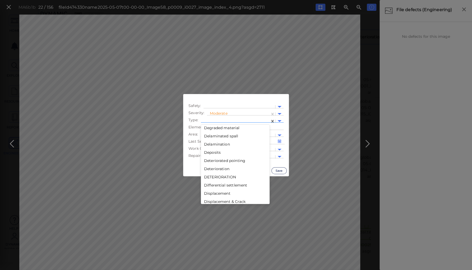
scroll to position [254, 0]
click at [214, 167] on div "Deterioration" at bounding box center [235, 168] width 69 height 8
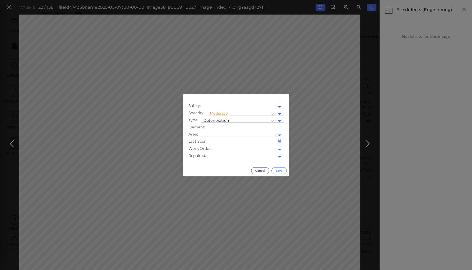
click at [280, 171] on button "Save" at bounding box center [278, 170] width 15 height 7
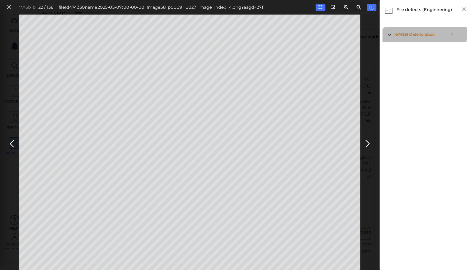
click at [418, 34] on span "Deterioration" at bounding box center [421, 34] width 25 height 5
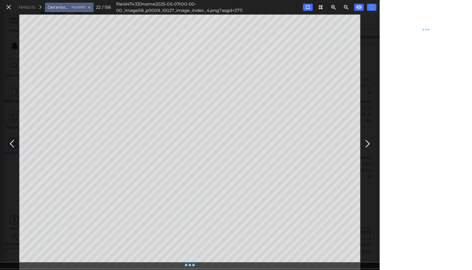
type textarea "x"
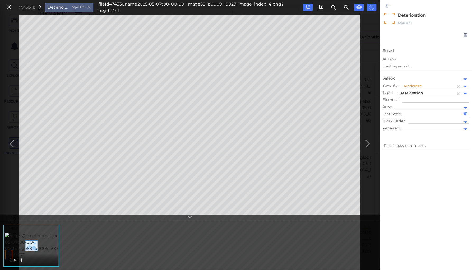
type textarea "x"
click at [411, 77] on div at bounding box center [429, 80] width 58 height 6
click at [411, 88] on div "Safety Issue" at bounding box center [414, 88] width 34 height 8
type textarea "x"
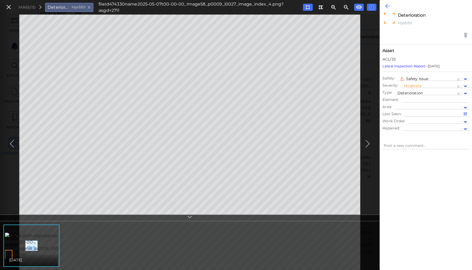
click at [388, 6] on icon at bounding box center [387, 6] width 5 height 6
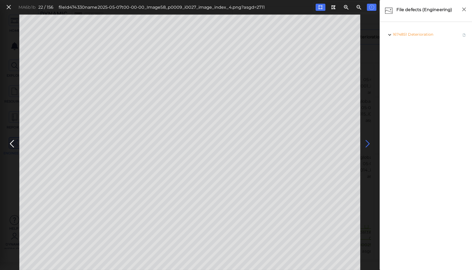
click at [367, 142] on icon at bounding box center [367, 144] width 8 height 10
click at [366, 142] on icon at bounding box center [367, 144] width 8 height 10
click at [365, 141] on icon at bounding box center [367, 144] width 8 height 10
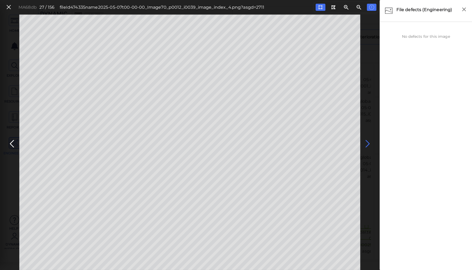
click at [365, 141] on icon at bounding box center [367, 144] width 8 height 10
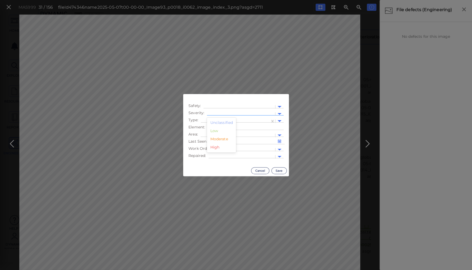
click at [218, 112] on div at bounding box center [240, 114] width 63 height 6
click at [218, 137] on div "Moderate" at bounding box center [221, 139] width 29 height 8
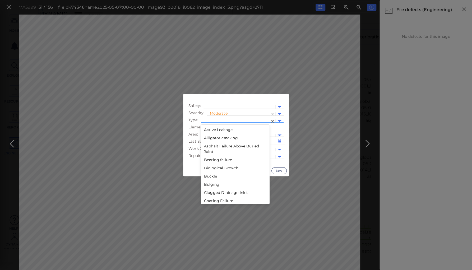
click at [218, 119] on div at bounding box center [235, 121] width 64 height 6
click at [218, 193] on div "Displacement" at bounding box center [235, 193] width 69 height 8
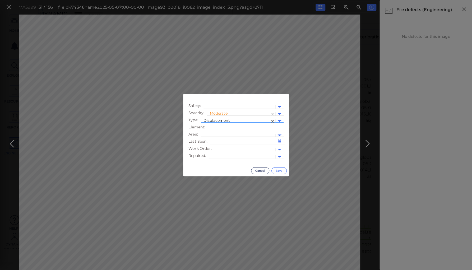
click at [276, 170] on button "Save" at bounding box center [278, 170] width 15 height 7
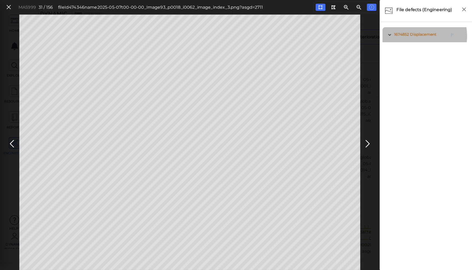
click at [412, 36] on span "Displacement" at bounding box center [423, 34] width 26 height 5
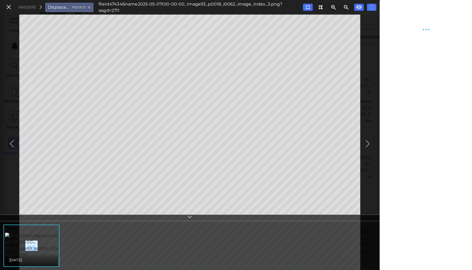
type textarea "x"
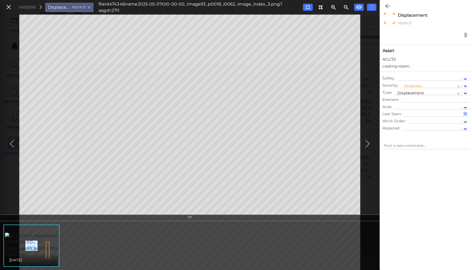
type textarea "x"
click at [414, 78] on div at bounding box center [429, 80] width 58 height 6
click at [414, 87] on div "Safety Issue" at bounding box center [414, 88] width 34 height 8
type textarea "x"
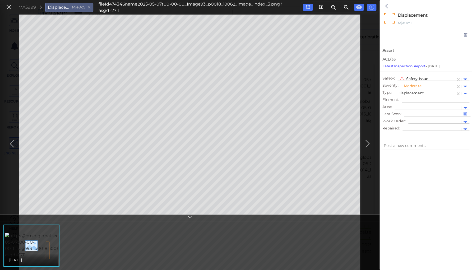
type textarea "x"
click at [385, 6] on icon at bounding box center [387, 6] width 5 height 6
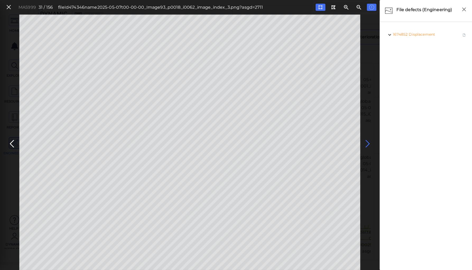
click at [366, 140] on icon at bounding box center [367, 144] width 8 height 10
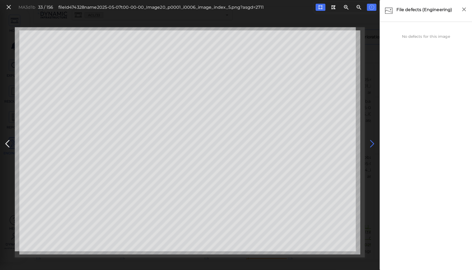
click at [366, 140] on button at bounding box center [372, 142] width 12 height 16
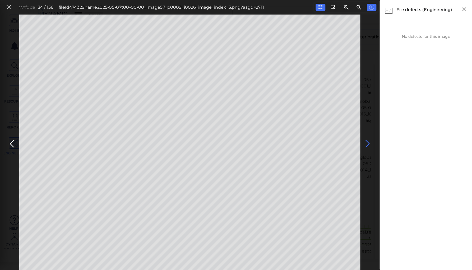
click at [366, 140] on icon at bounding box center [367, 144] width 8 height 10
click at [366, 144] on icon at bounding box center [367, 144] width 8 height 10
click at [365, 140] on icon at bounding box center [367, 144] width 8 height 10
click at [366, 141] on icon at bounding box center [367, 144] width 8 height 10
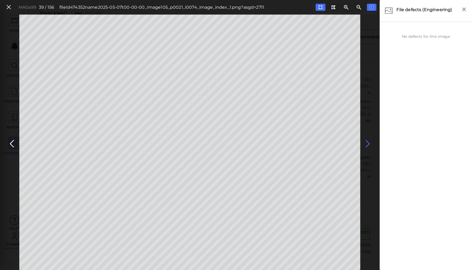
click at [366, 141] on icon at bounding box center [367, 144] width 8 height 10
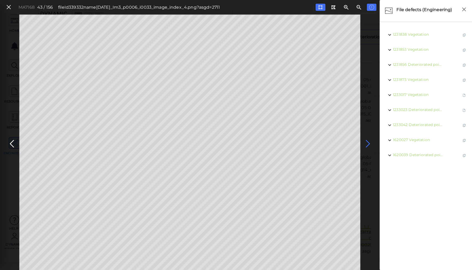
click at [366, 141] on icon at bounding box center [367, 144] width 8 height 10
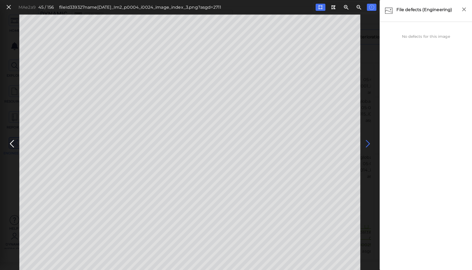
click at [366, 141] on icon at bounding box center [367, 144] width 8 height 10
drag, startPoint x: 8, startPoint y: 5, endPoint x: 21, endPoint y: 17, distance: 17.8
click at [8, 5] on icon at bounding box center [9, 7] width 6 height 7
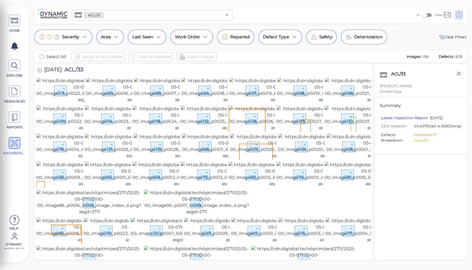
click at [100, 70] on div "5/7/2025 ACL/33" at bounding box center [203, 70] width 334 height 15
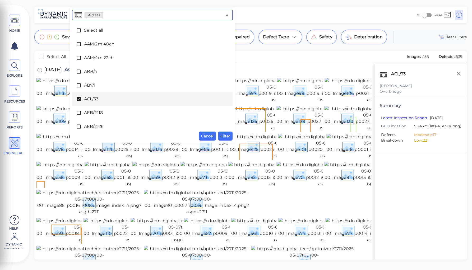
click at [128, 14] on input "text" at bounding box center [162, 14] width 119 height 7
click at [78, 99] on icon at bounding box center [79, 99] width 4 height 4
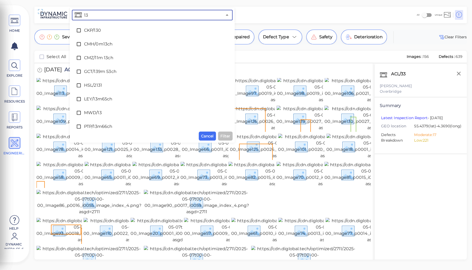
type input "130"
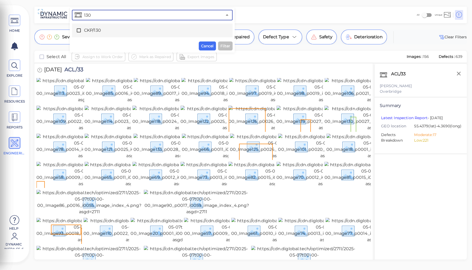
click at [92, 31] on span "CKP/130" at bounding box center [152, 30] width 136 height 6
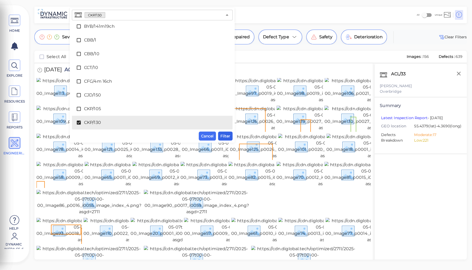
click at [224, 135] on span "Filter" at bounding box center [225, 136] width 10 height 6
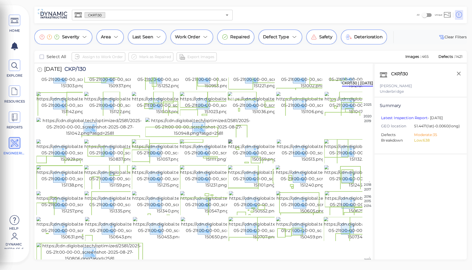
scroll to position [190, 0]
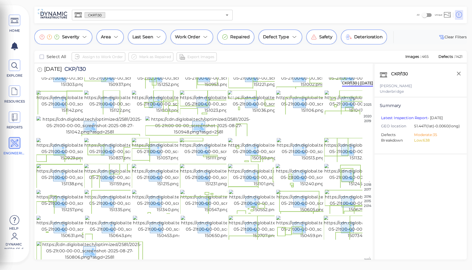
click at [172, 36] on img at bounding box center [180, 24] width 97 height 23
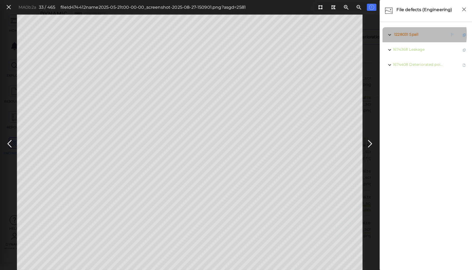
click at [409, 35] on span "Spall" at bounding box center [413, 34] width 9 height 5
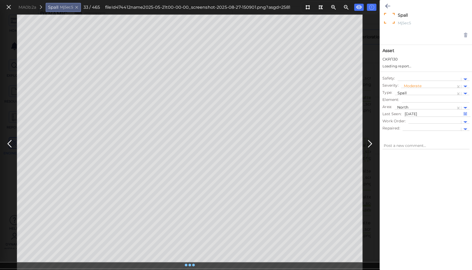
type textarea "x"
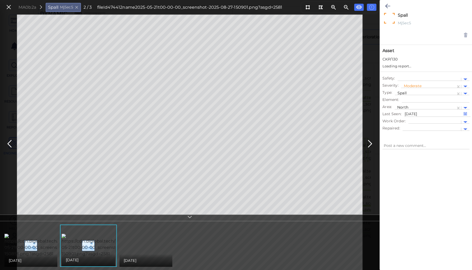
type textarea "x"
click at [8, 6] on icon at bounding box center [9, 7] width 6 height 7
